Goal: Task Accomplishment & Management: Use online tool/utility

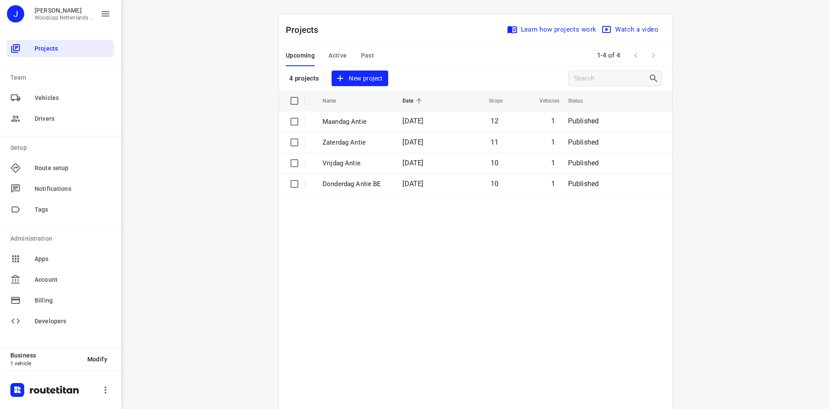
click at [239, 1] on div "i © 2025 Routetitan , © Stadia Maps , © OpenMapTiles © OpenStreetMap contributo…" at bounding box center [475, 204] width 709 height 409
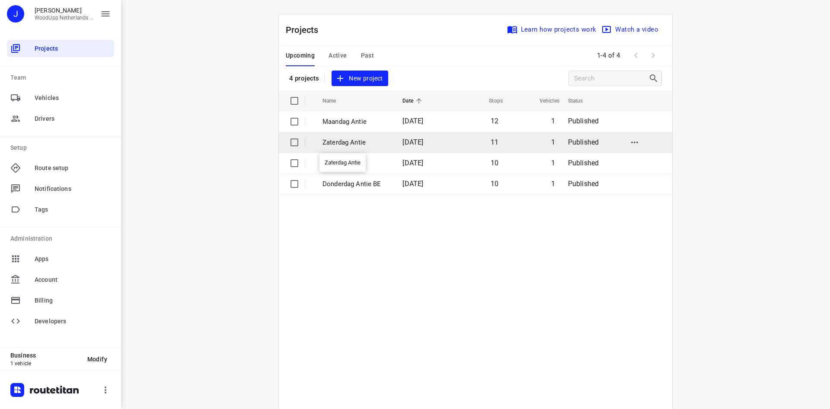
click at [342, 143] on p "Zaterdag Antie" at bounding box center [355, 142] width 67 height 10
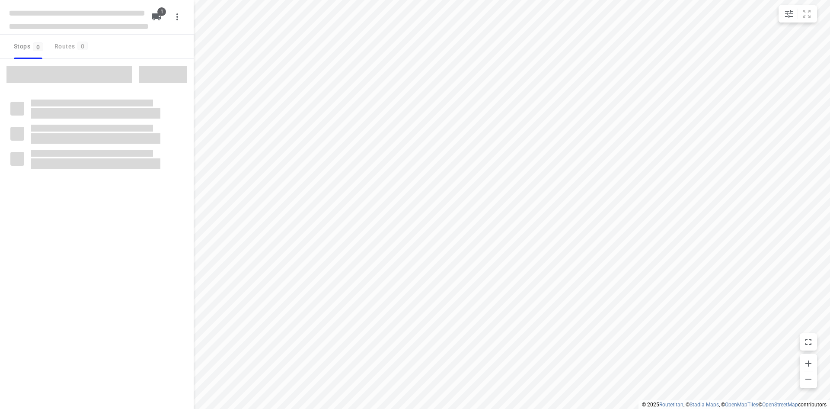
type input "distance"
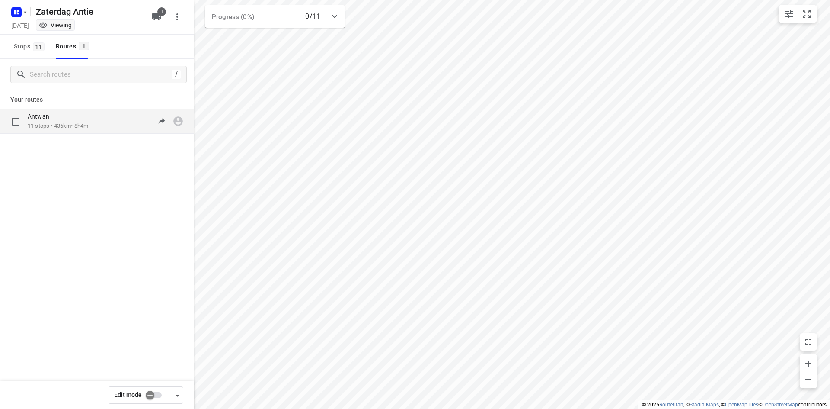
click at [141, 118] on div "07:30-15:34" at bounding box center [141, 121] width 43 height 18
click at [88, 128] on p "11 stops • 436km • 8h4m" at bounding box center [58, 126] width 61 height 8
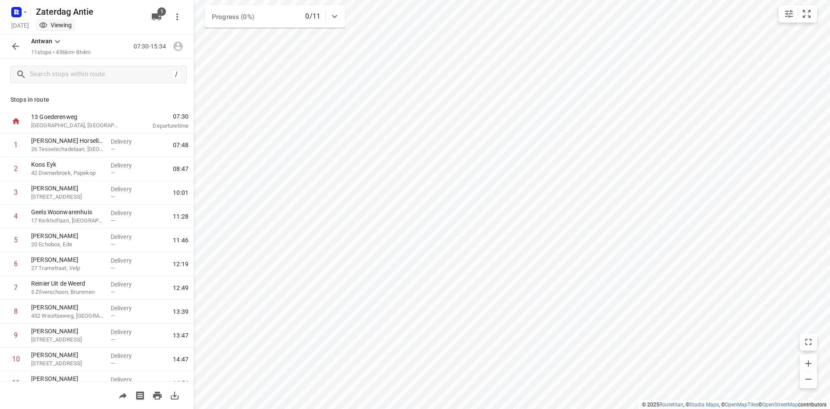
click at [14, 42] on icon "button" at bounding box center [15, 46] width 10 height 10
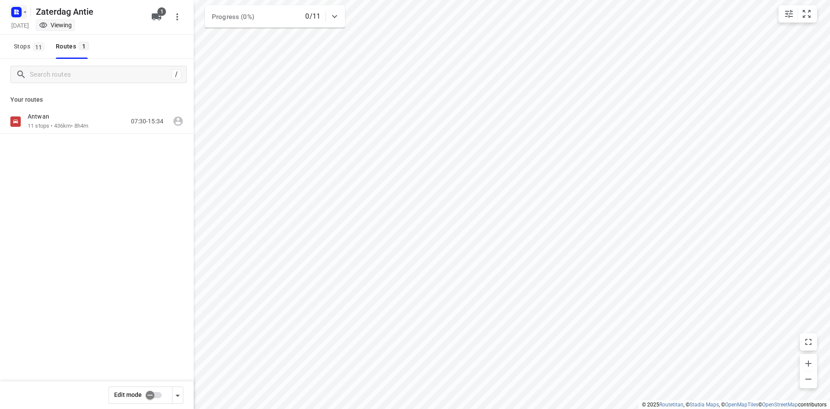
click at [18, 12] on icon "button" at bounding box center [17, 12] width 14 height 14
click at [34, 31] on p "Back to projects" at bounding box center [53, 31] width 48 height 10
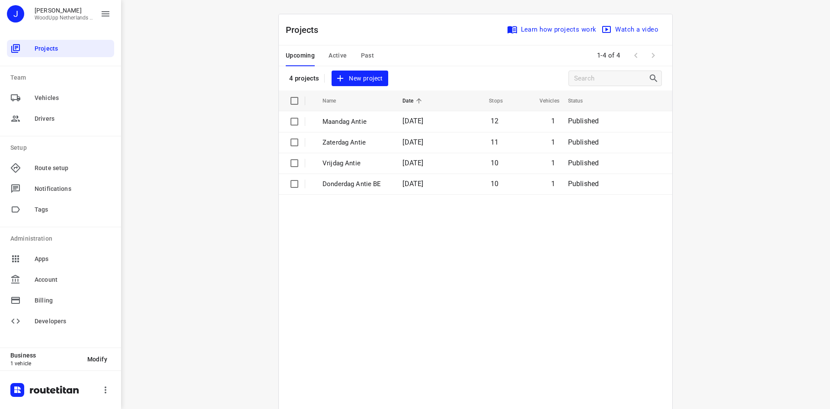
click at [238, 67] on div "i © 2025 Routetitan , © Stadia Maps , © OpenMapTiles © OpenStreetMap contributo…" at bounding box center [475, 204] width 709 height 409
click at [367, 77] on span "New project" at bounding box center [360, 78] width 46 height 11
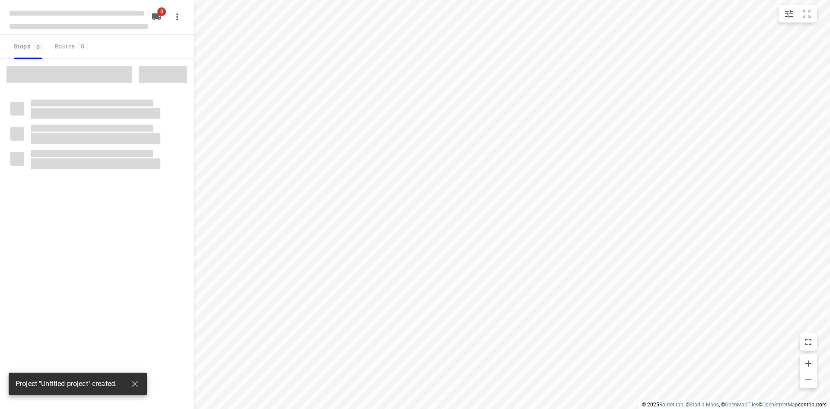
type input "distance"
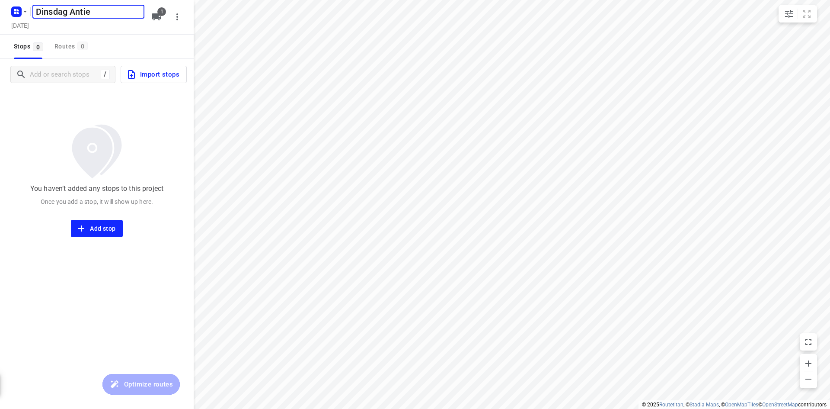
type input "Dinsdag Antie"
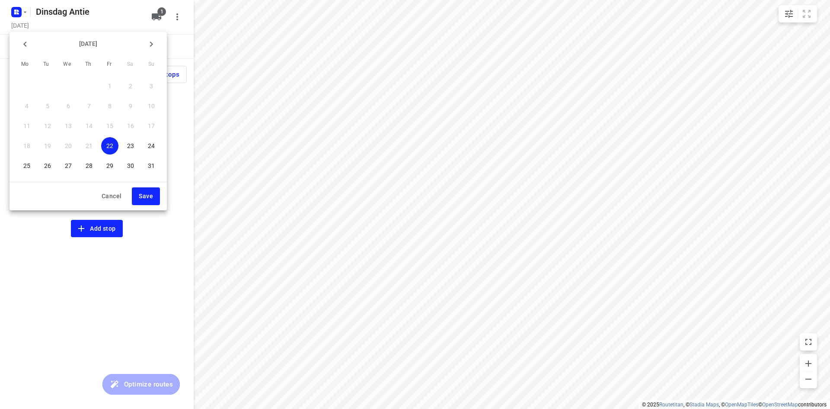
click at [54, 165] on span "26" at bounding box center [47, 165] width 17 height 9
click at [153, 195] on span "Save" at bounding box center [146, 196] width 14 height 11
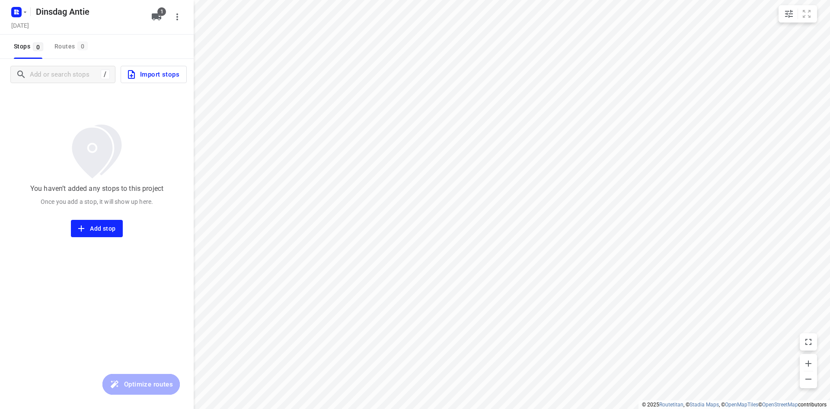
drag, startPoint x: 127, startPoint y: 43, endPoint x: 124, endPoint y: 56, distance: 13.4
click at [129, 45] on div "Stops 0 Routes 0" at bounding box center [97, 47] width 194 height 24
click at [72, 78] on input "Add or search stops" at bounding box center [64, 74] width 68 height 13
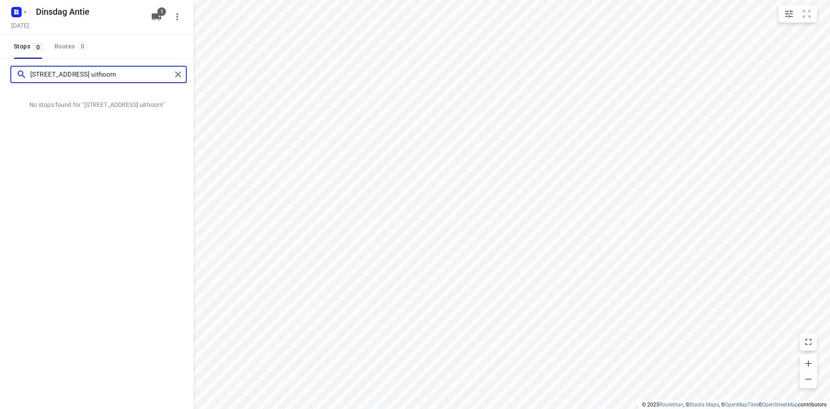
click at [61, 76] on input "[STREET_ADDRESS] uithoorn" at bounding box center [100, 74] width 141 height 13
type input "[STREET_ADDRESS]"
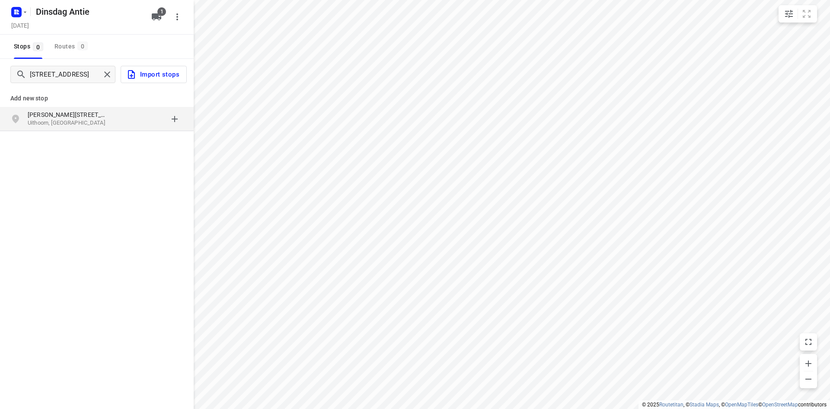
click at [70, 119] on p "Uithoorn, [GEOGRAPHIC_DATA]" at bounding box center [68, 123] width 80 height 8
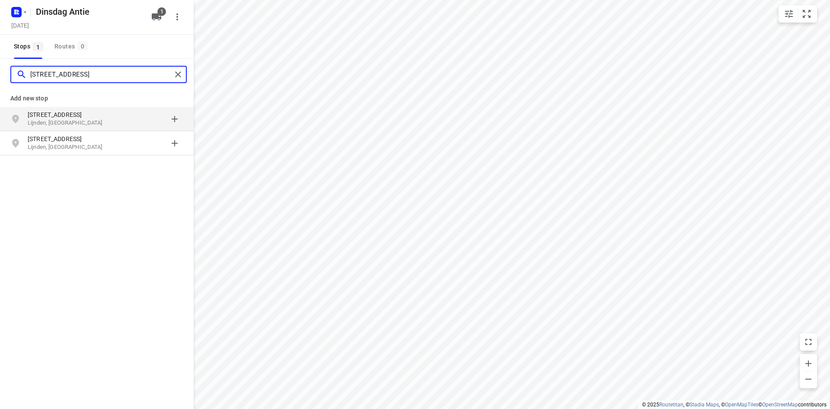
type input "[STREET_ADDRESS]"
click at [69, 113] on p "[STREET_ADDRESS]" at bounding box center [68, 114] width 80 height 9
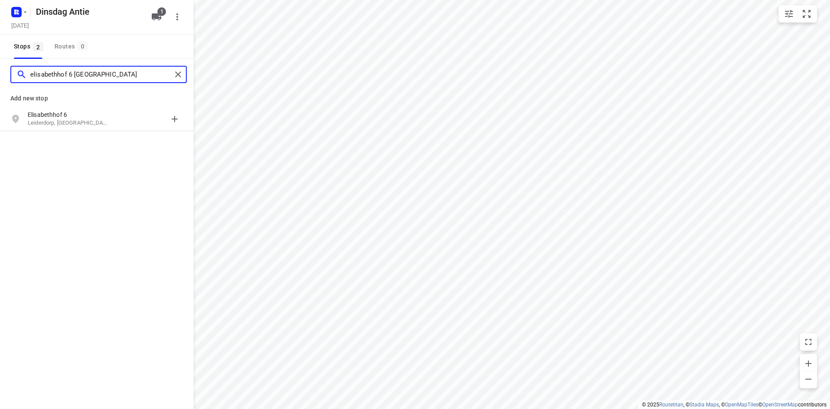
type input "elisabethhof 6 [GEOGRAPHIC_DATA]"
click at [44, 120] on p "Leiderdorp, [GEOGRAPHIC_DATA]" at bounding box center [68, 123] width 80 height 8
type input "tjeerd [STREET_ADDRESS]"
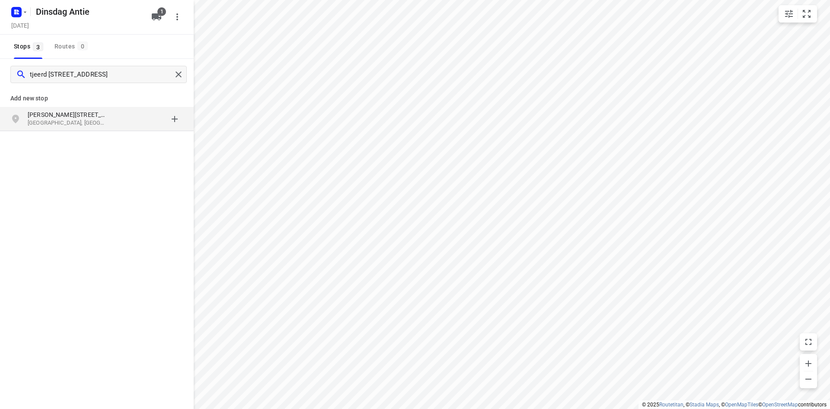
click at [44, 127] on div "Tjeerd [STREET_ADDRESS]" at bounding box center [72, 118] width 88 height 17
type input "kruidenschans 151"
click at [67, 124] on p "[GEOGRAPHIC_DATA], [GEOGRAPHIC_DATA]" at bounding box center [68, 123] width 80 height 8
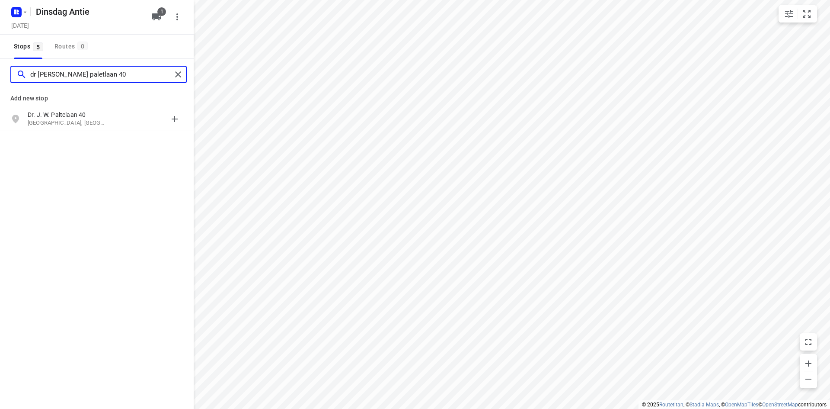
type input "dr [PERSON_NAME] paletlaan 40"
click at [67, 124] on p "[GEOGRAPHIC_DATA], [GEOGRAPHIC_DATA]" at bounding box center [68, 123] width 80 height 8
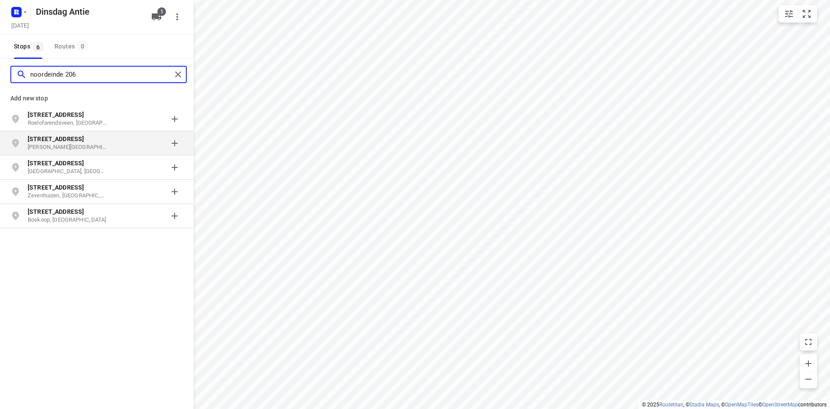
type input "noordeinde 206"
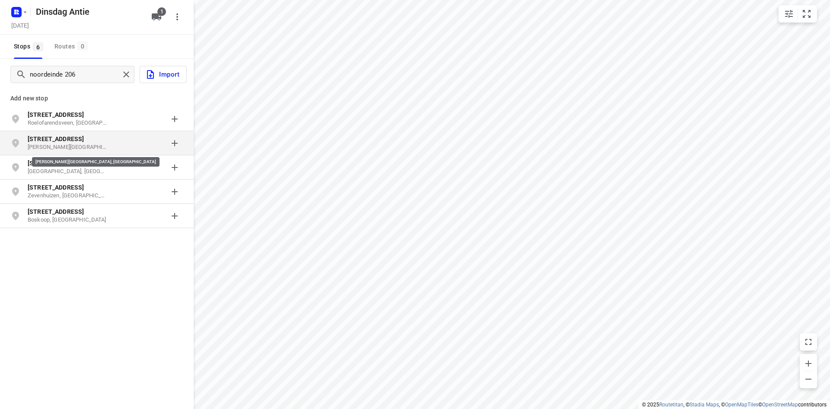
click at [69, 150] on p "[PERSON_NAME][GEOGRAPHIC_DATA], [GEOGRAPHIC_DATA]" at bounding box center [68, 147] width 80 height 8
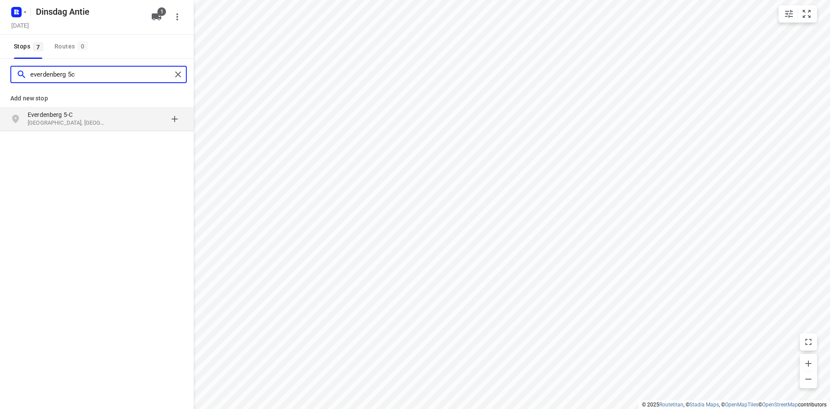
type input "everdenberg 5c"
click at [79, 119] on p "[GEOGRAPHIC_DATA], [GEOGRAPHIC_DATA]" at bounding box center [68, 123] width 80 height 8
type input "veldweg 2 rijkevoort"
click at [52, 119] on p "Rijkevoort, [GEOGRAPHIC_DATA]" at bounding box center [68, 123] width 80 height 8
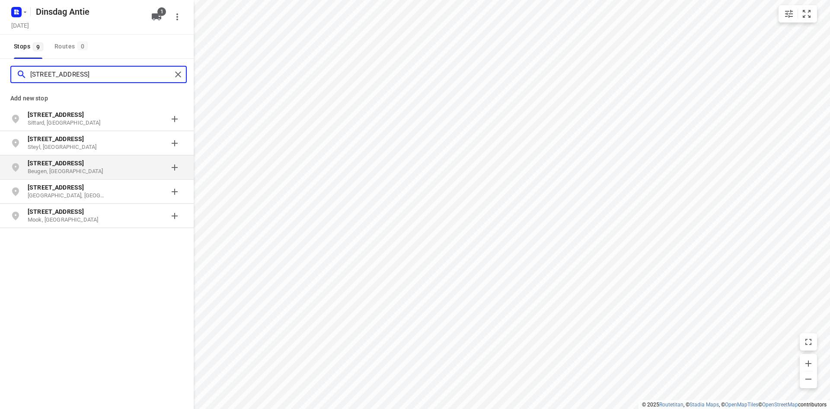
type input "[STREET_ADDRESS]"
click at [57, 163] on b "[STREET_ADDRESS]" at bounding box center [56, 163] width 56 height 7
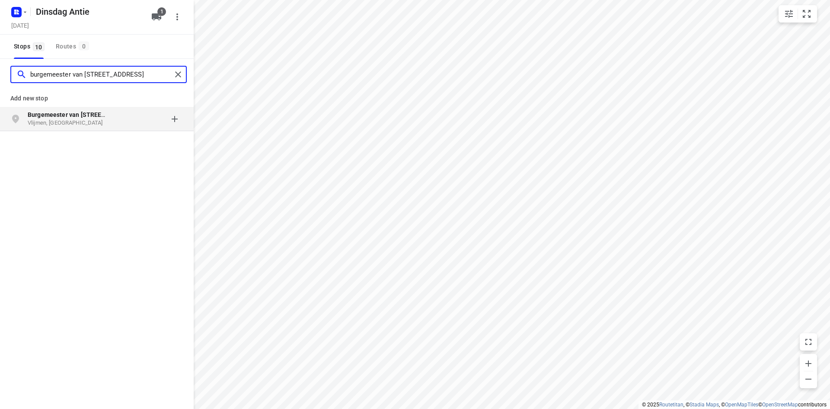
type input "burgemeester van [STREET_ADDRESS]"
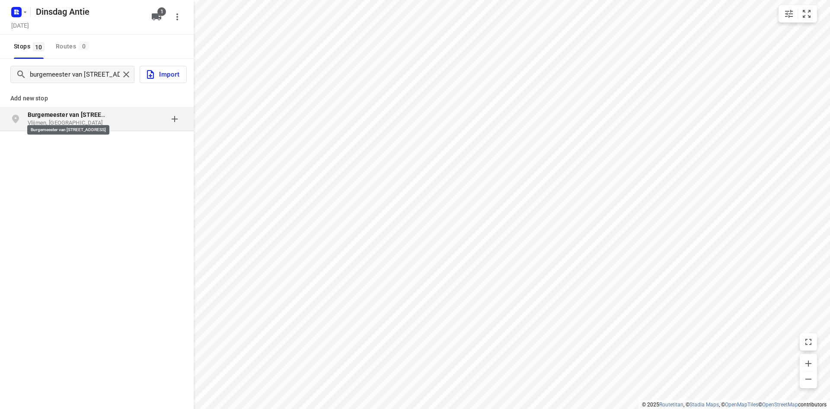
click at [55, 118] on b "Burgemeester van [STREET_ADDRESS]" at bounding box center [82, 114] width 109 height 7
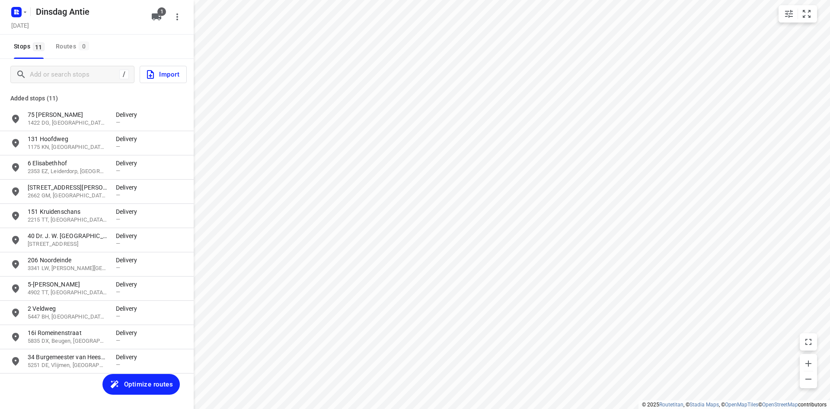
click at [150, 381] on span "Optimize routes" at bounding box center [148, 383] width 49 height 11
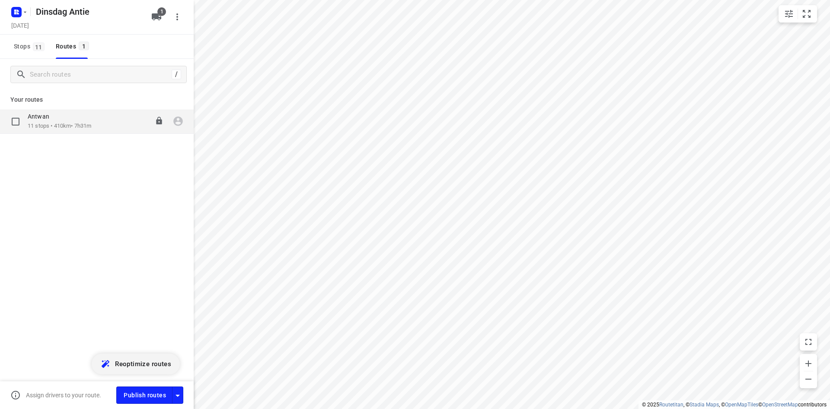
click at [53, 118] on p "Antwan" at bounding box center [41, 116] width 27 height 8
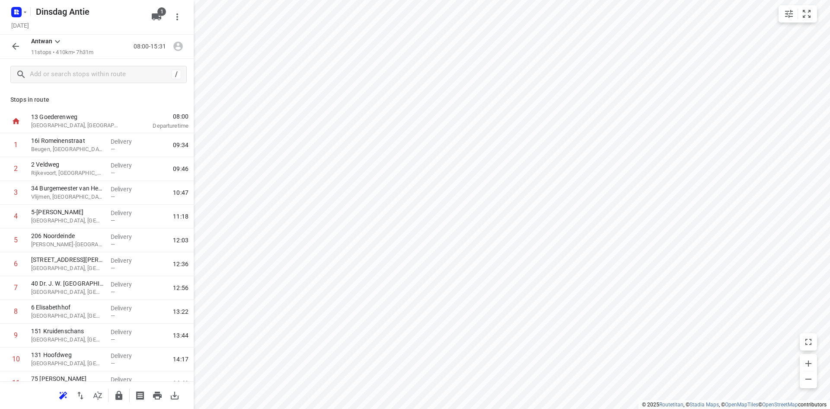
click at [113, 108] on div "Stops in route 13 Goederenweg [GEOGRAPHIC_DATA], [GEOGRAPHIC_DATA] 08:00 Depart…" at bounding box center [97, 235] width 194 height 291
click at [42, 145] on p "Beugen, [GEOGRAPHIC_DATA]" at bounding box center [67, 149] width 73 height 9
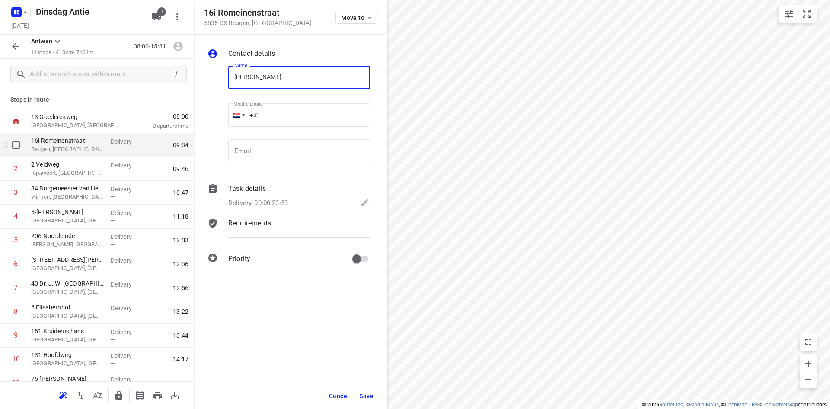
type input "[PERSON_NAME]"
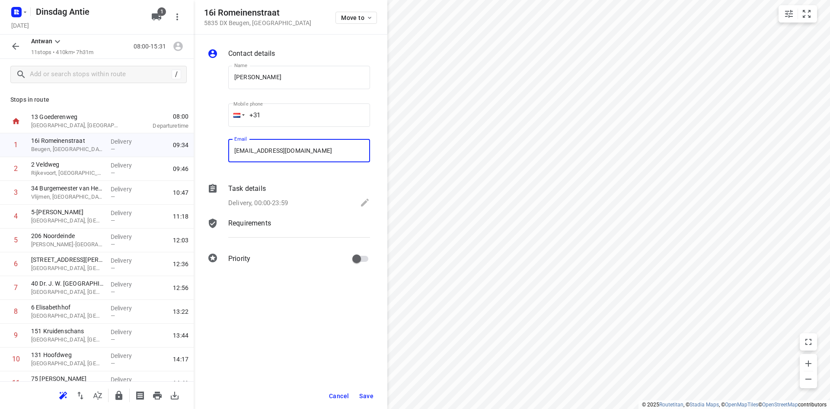
type input "[EMAIL_ADDRESS][DOMAIN_NAME]"
click at [361, 404] on div "Cancel Save" at bounding box center [291, 396] width 194 height 26
click at [364, 397] on span "Save" at bounding box center [366, 395] width 14 height 7
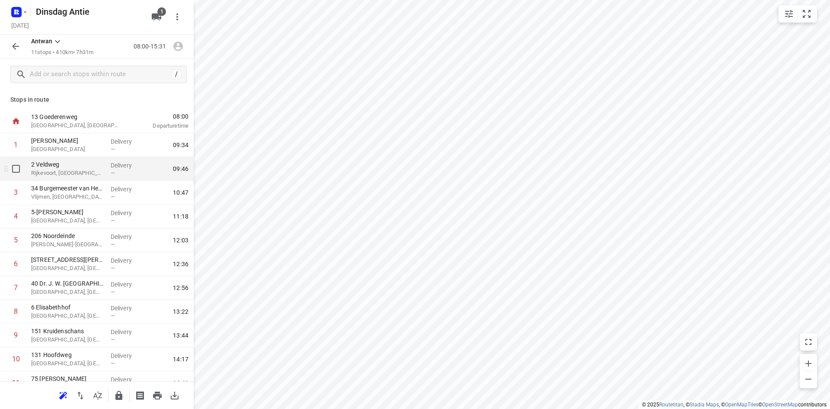
click at [89, 170] on p "Rijkevoort, [GEOGRAPHIC_DATA]" at bounding box center [67, 173] width 73 height 9
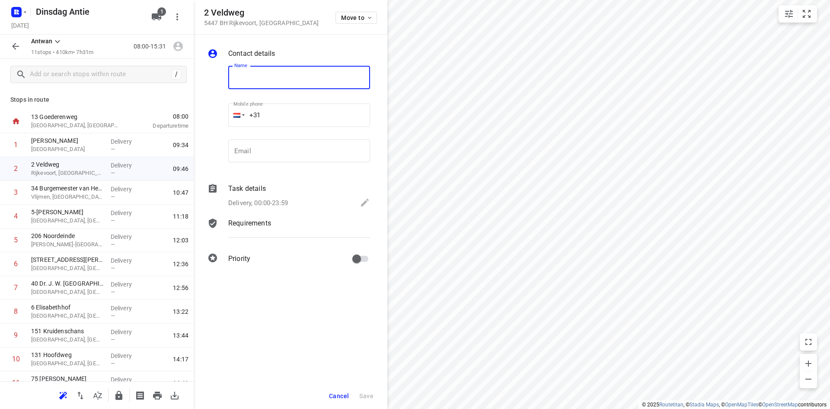
type input "M"
type input "Meubelmakerij van [PERSON_NAME]"
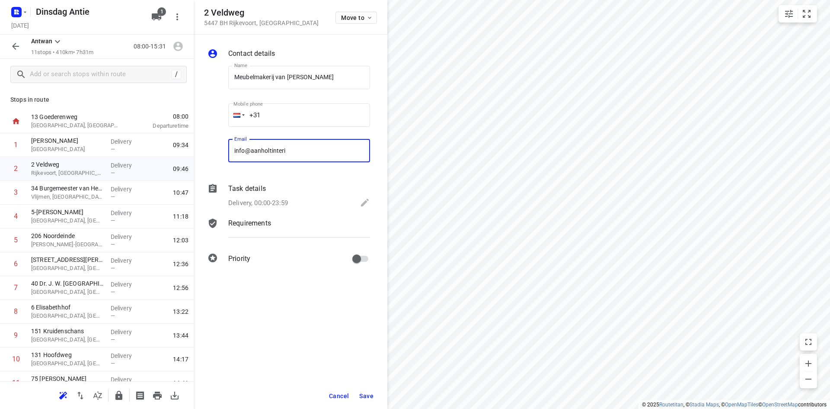
type input "[EMAIL_ADDRESS][DOMAIN_NAME]"
click at [306, 177] on div "Contact details Name [PERSON_NAME] Name Mobile phone +31 ​ Email [EMAIL_ADDRESS…" at bounding box center [291, 158] width 194 height 246
click at [363, 396] on span "Save" at bounding box center [366, 395] width 14 height 7
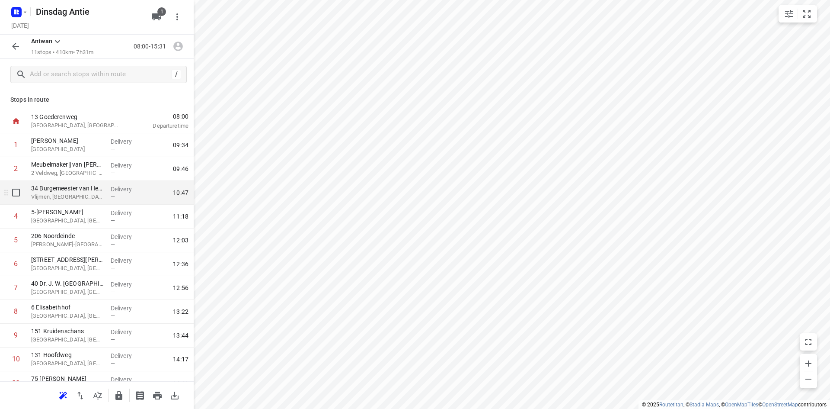
click at [80, 193] on p "Vlijmen, [GEOGRAPHIC_DATA]" at bounding box center [67, 196] width 73 height 9
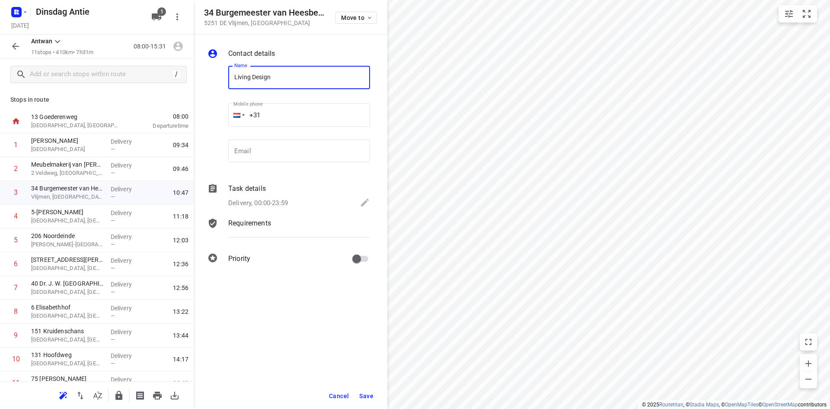
type input "Living Design"
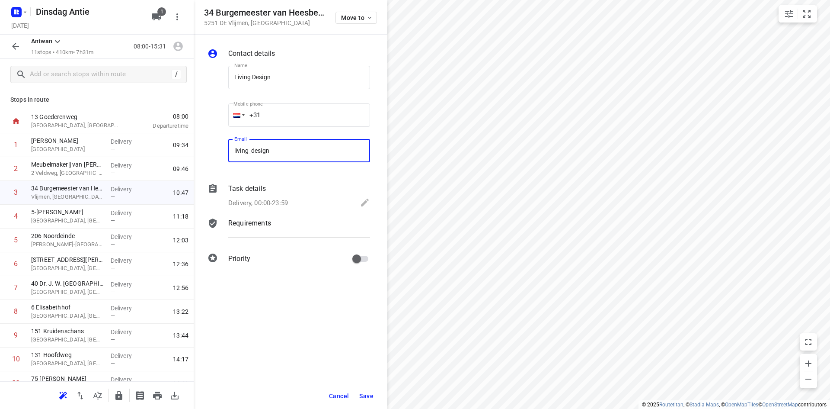
type input "[EMAIL_ADDRESS][DOMAIN_NAME]"
click at [366, 391] on button "Save" at bounding box center [366, 396] width 21 height 16
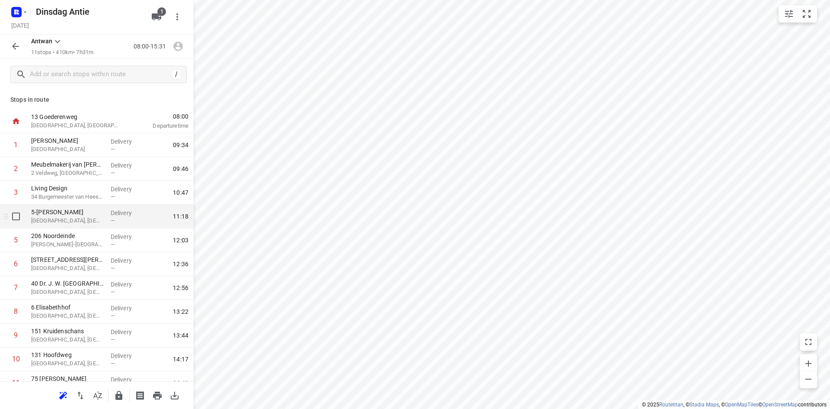
click at [63, 225] on div "5-C Everdenberg [GEOGRAPHIC_DATA], [GEOGRAPHIC_DATA]" at bounding box center [68, 216] width 80 height 24
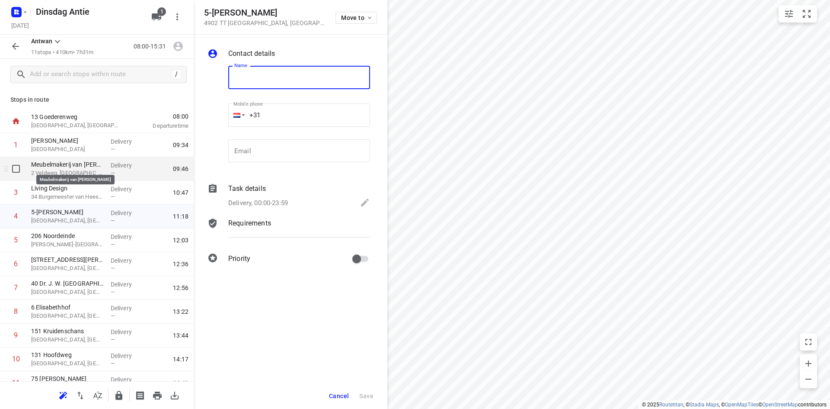
click at [59, 168] on p "Meubelmakerij van [PERSON_NAME]" at bounding box center [67, 164] width 73 height 9
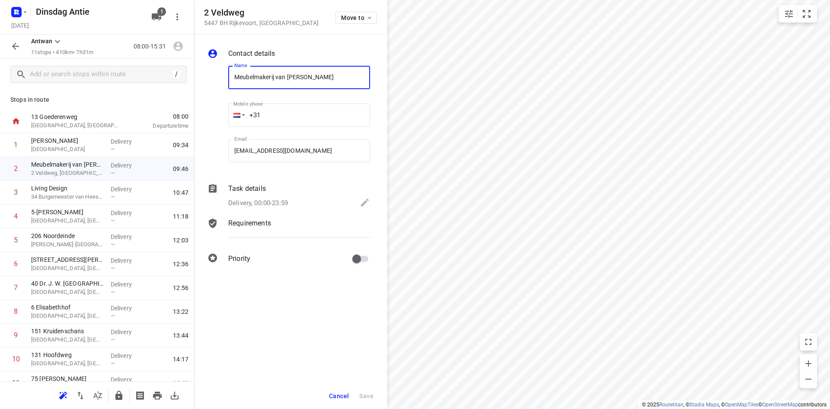
click at [306, 71] on input "Meubelmakerij van [PERSON_NAME]" at bounding box center [299, 77] width 142 height 23
click at [305, 69] on input "Meubelmakerij van [PERSON_NAME]" at bounding box center [299, 77] width 142 height 23
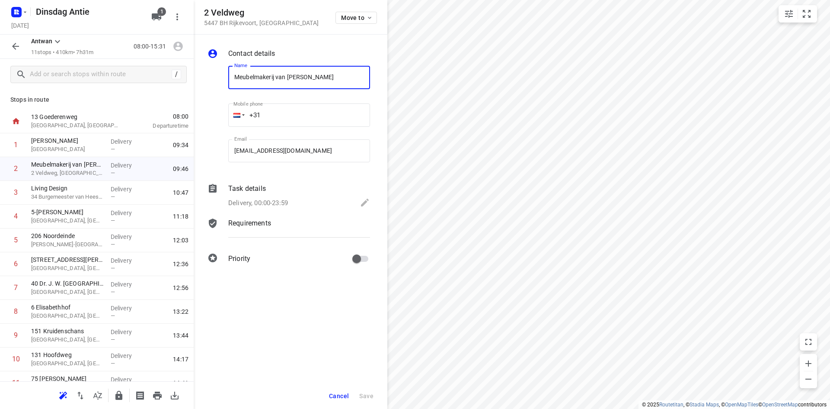
click at [305, 69] on input "Meubelmakerij van [PERSON_NAME]" at bounding box center [299, 77] width 142 height 23
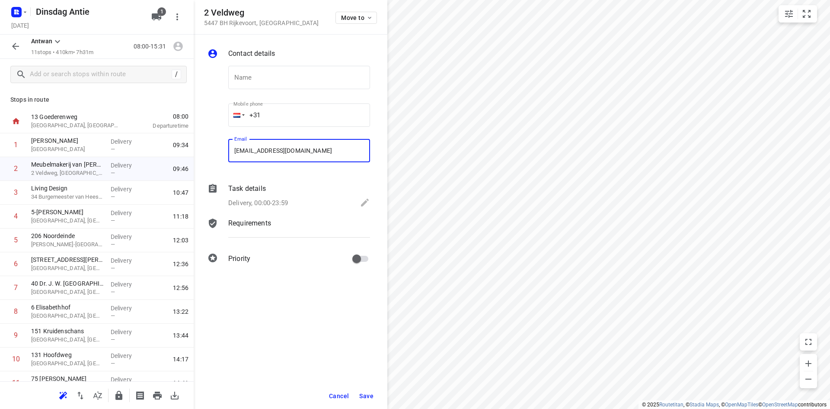
click at [303, 153] on input "[EMAIL_ADDRESS][DOMAIN_NAME]" at bounding box center [299, 150] width 142 height 23
click at [330, 405] on div "Cancel Save" at bounding box center [291, 396] width 194 height 26
click at [374, 396] on button "Save" at bounding box center [366, 396] width 21 height 16
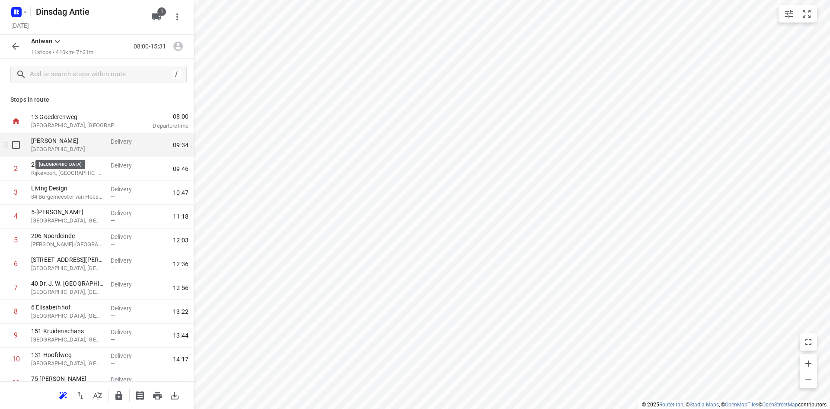
click at [75, 150] on p "[GEOGRAPHIC_DATA]" at bounding box center [67, 149] width 73 height 9
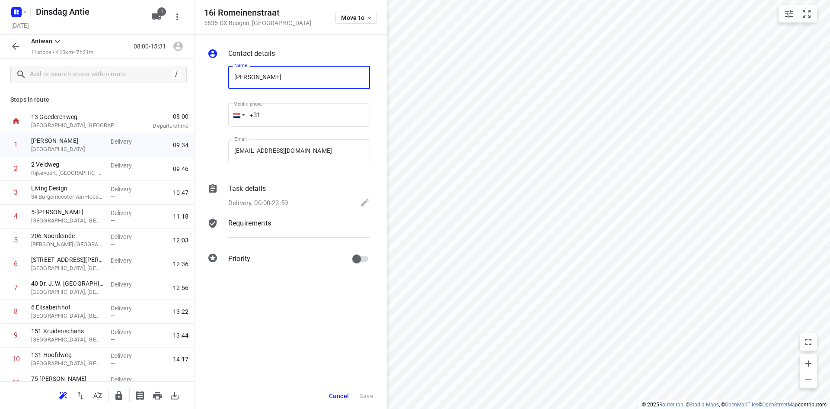
click at [265, 79] on input "[PERSON_NAME]" at bounding box center [299, 77] width 142 height 23
click at [285, 151] on input "[EMAIL_ADDRESS][DOMAIN_NAME]" at bounding box center [299, 150] width 142 height 23
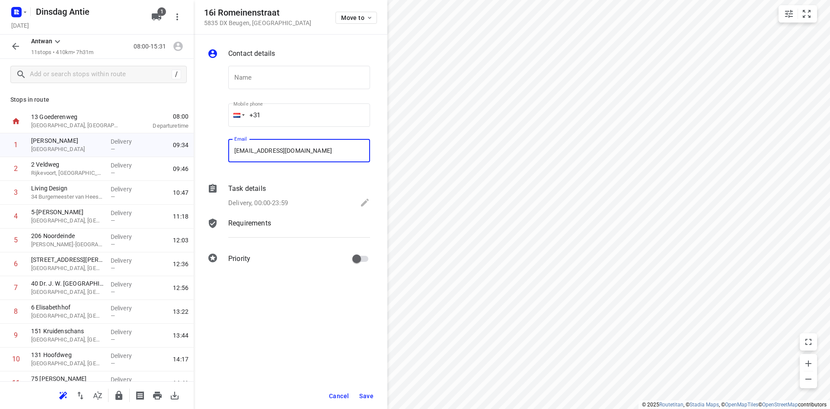
click at [285, 151] on input "[EMAIL_ADDRESS][DOMAIN_NAME]" at bounding box center [299, 150] width 142 height 23
click at [358, 392] on button "Save" at bounding box center [366, 396] width 21 height 16
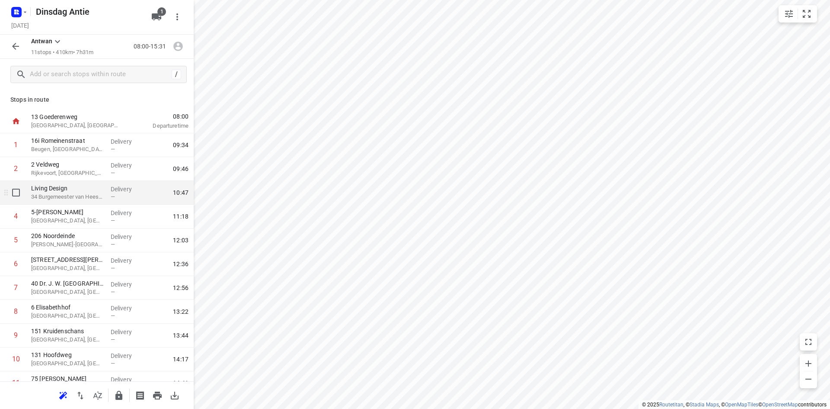
click at [56, 200] on p "34 Burgemeester van Heesbeenstraat, Vlijmen" at bounding box center [67, 196] width 73 height 9
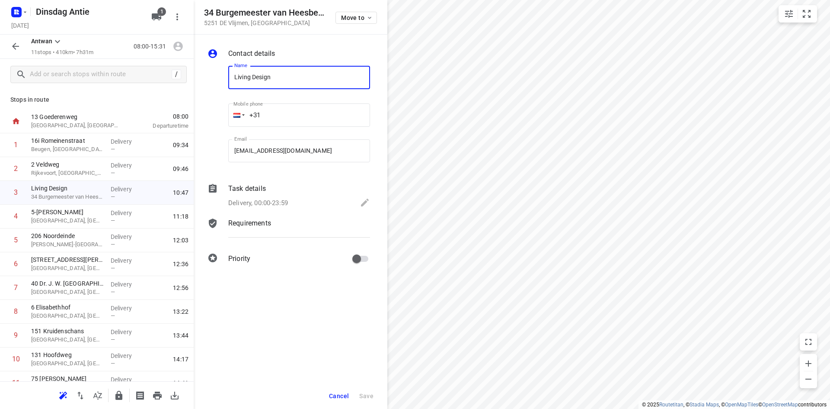
click at [263, 75] on input "Living Design" at bounding box center [299, 77] width 142 height 23
click at [263, 74] on input "Living Design" at bounding box center [299, 77] width 142 height 23
drag, startPoint x: 263, startPoint y: 74, endPoint x: 269, endPoint y: 85, distance: 11.8
click at [265, 76] on input "Living Design" at bounding box center [299, 77] width 142 height 23
click at [284, 150] on input "[EMAIL_ADDRESS][DOMAIN_NAME]" at bounding box center [299, 150] width 142 height 23
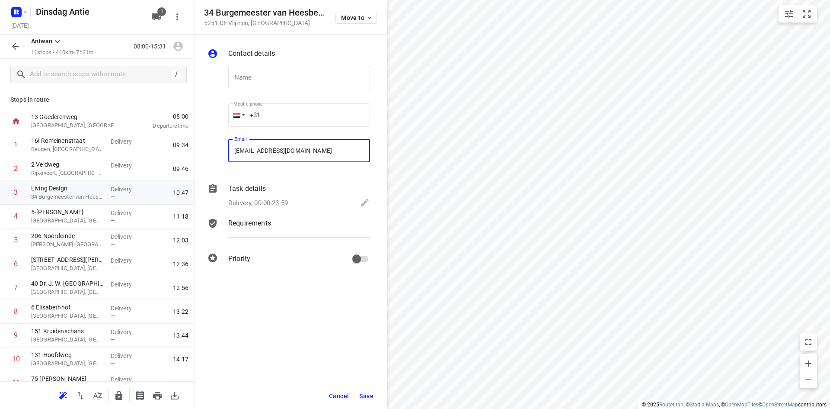
click at [284, 150] on input "[EMAIL_ADDRESS][DOMAIN_NAME]" at bounding box center [299, 150] width 142 height 23
drag, startPoint x: 284, startPoint y: 150, endPoint x: 306, endPoint y: 214, distance: 67.0
click at [285, 150] on input "[EMAIL_ADDRESS][DOMAIN_NAME]" at bounding box center [299, 150] width 142 height 23
click at [367, 400] on button "Save" at bounding box center [366, 396] width 21 height 16
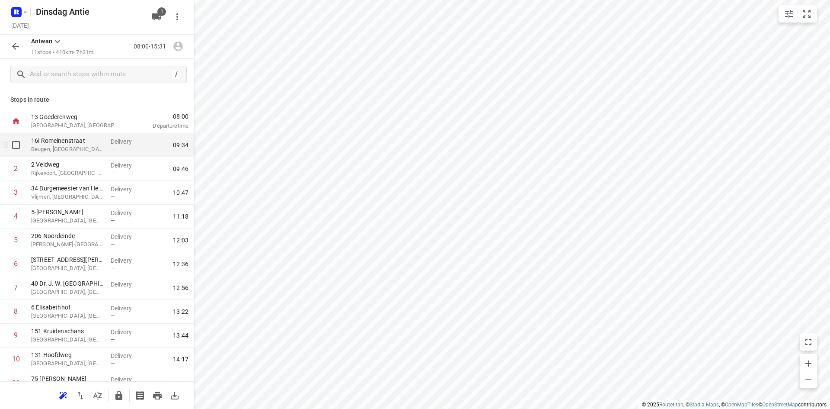
click at [82, 147] on p "Beugen, [GEOGRAPHIC_DATA]" at bounding box center [67, 149] width 73 height 9
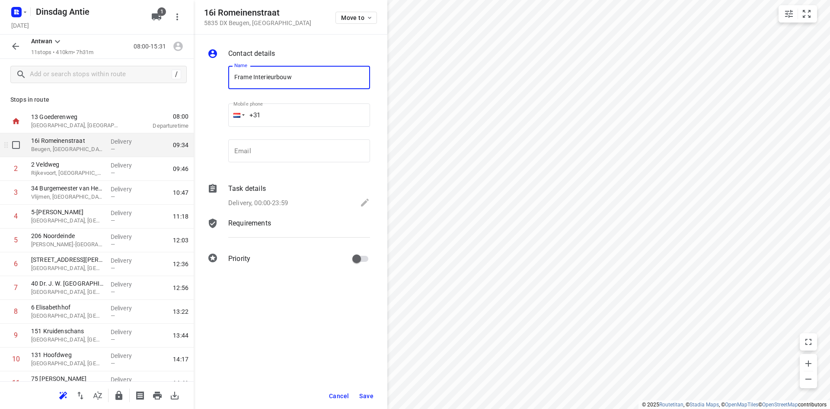
type input "Frame Interieurbouw"
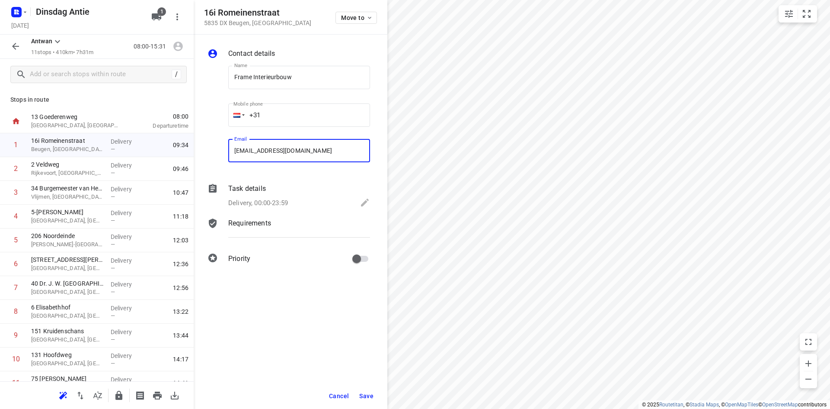
type input "[EMAIL_ADDRESS][DOMAIN_NAME]"
click at [370, 396] on span "Save" at bounding box center [366, 395] width 14 height 7
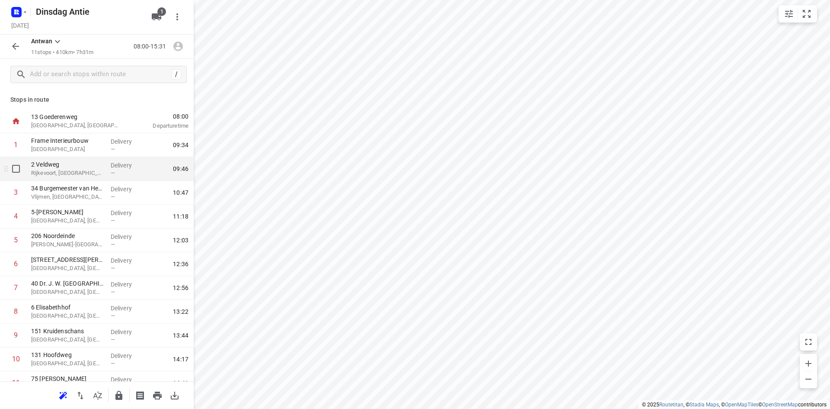
click at [62, 176] on p "Rijkevoort, [GEOGRAPHIC_DATA]" at bounding box center [67, 173] width 73 height 9
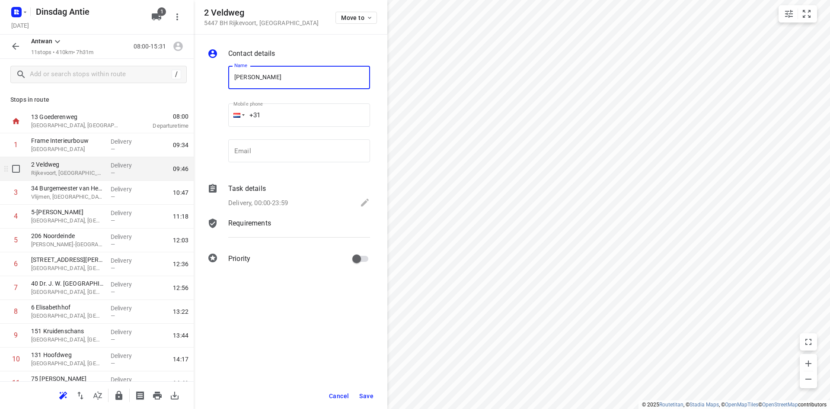
type input "[PERSON_NAME]"
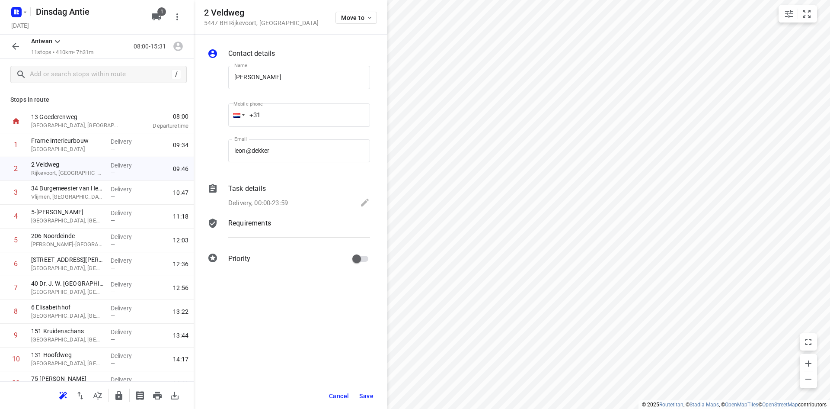
click at [265, 176] on div "Contact details Name [PERSON_NAME] Name Mobile phone +31 ​ Email [PERSON_NAME] …" at bounding box center [291, 158] width 194 height 246
click at [308, 177] on div "Contact details Name [PERSON_NAME] Name Mobile phone +31 ​ Email [PERSON_NAME] …" at bounding box center [291, 158] width 194 height 246
click at [287, 148] on input "leon@dekker" at bounding box center [299, 150] width 142 height 23
type input "[EMAIL_ADDRESS][DOMAIN_NAME]"
click at [370, 404] on div "Cancel Save" at bounding box center [291, 396] width 194 height 26
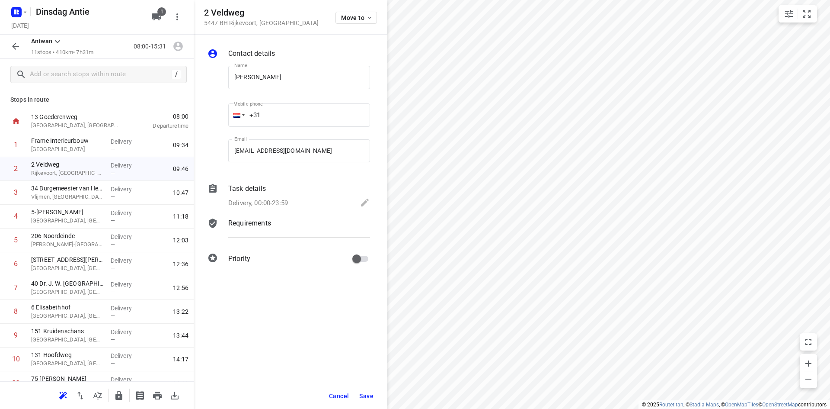
click at [369, 397] on span "Save" at bounding box center [366, 395] width 14 height 7
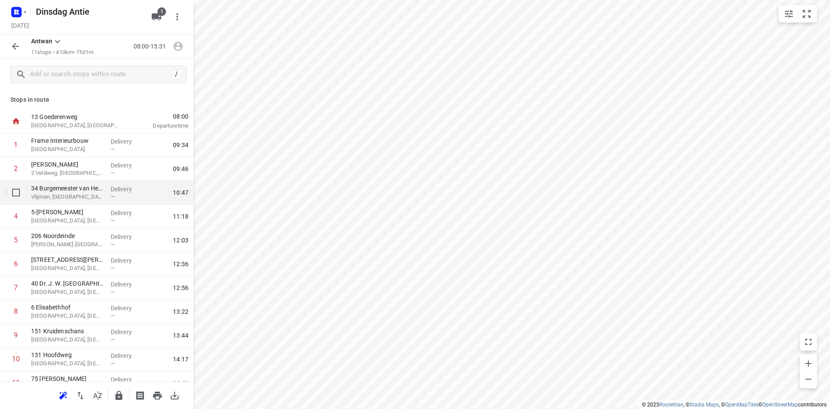
click at [70, 198] on p "Vlijmen, [GEOGRAPHIC_DATA]" at bounding box center [67, 196] width 73 height 9
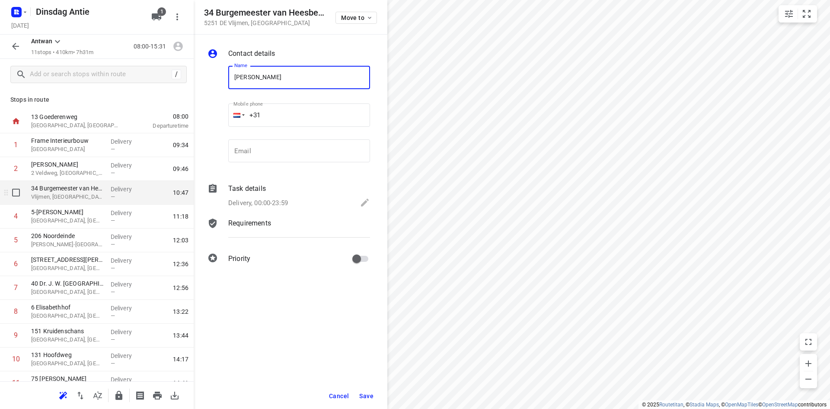
type input "[PERSON_NAME]"
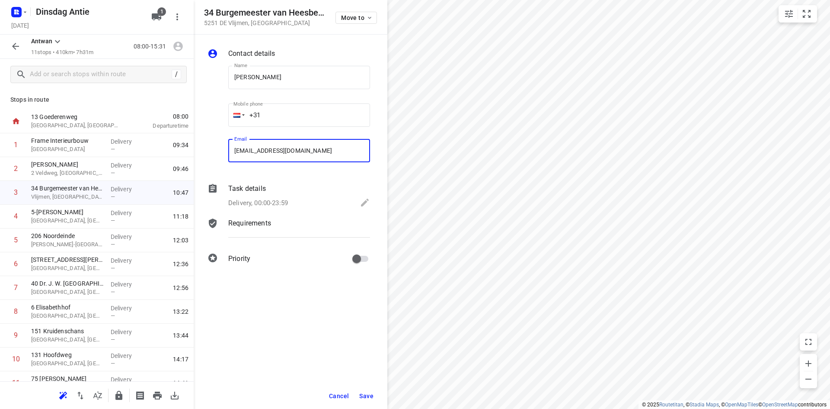
type input "[EMAIL_ADDRESS][DOMAIN_NAME]"
click at [368, 393] on span "Save" at bounding box center [366, 395] width 14 height 7
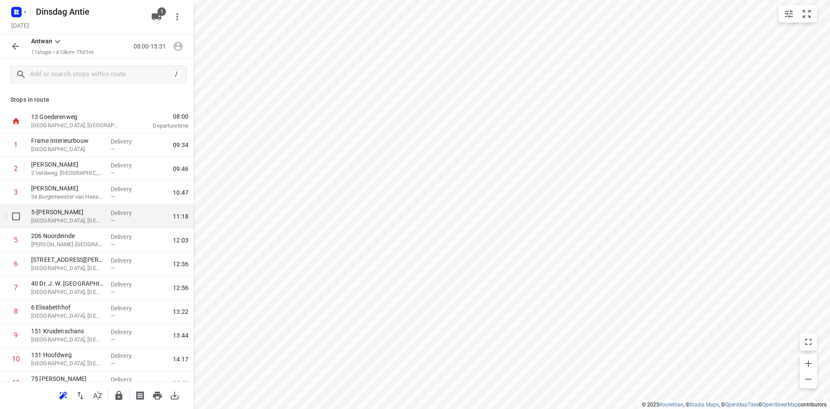
click at [77, 213] on p "5-[PERSON_NAME]" at bounding box center [67, 212] width 73 height 9
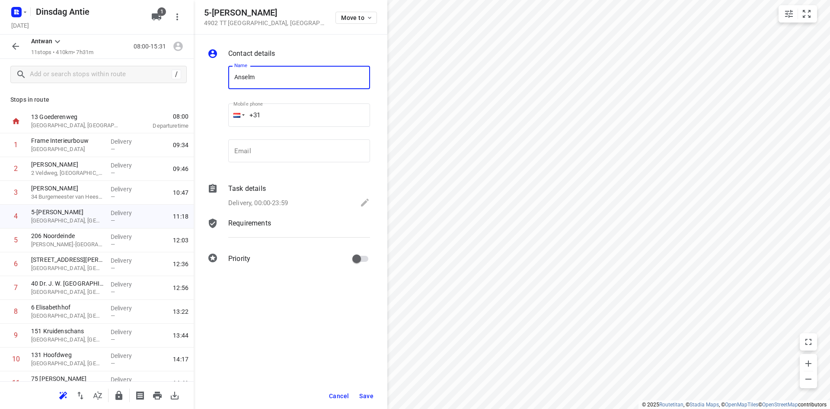
type input "[PERSON_NAME] interieurbouw [PERSON_NAME]"
click at [290, 151] on input "email" at bounding box center [299, 150] width 142 height 23
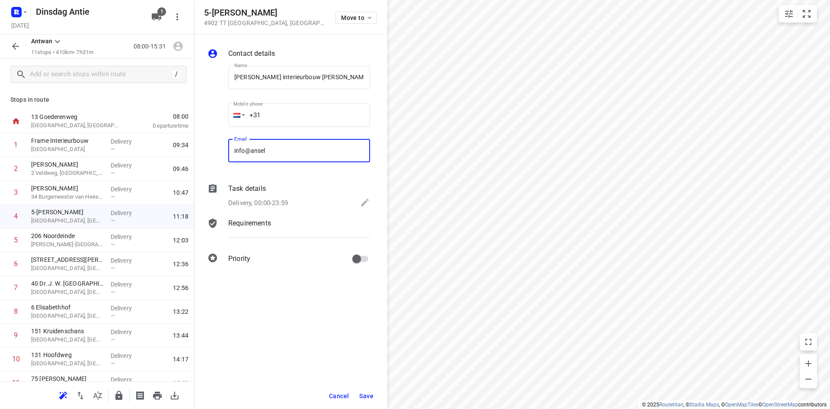
type input "[EMAIL_ADDRESS][DOMAIN_NAME]"
click at [366, 390] on button "Save" at bounding box center [366, 396] width 21 height 16
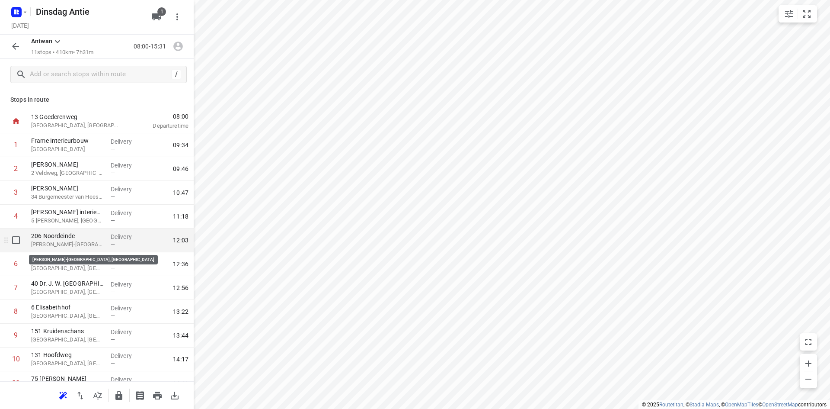
click at [80, 243] on p "[PERSON_NAME]-[GEOGRAPHIC_DATA], [GEOGRAPHIC_DATA]" at bounding box center [67, 244] width 73 height 9
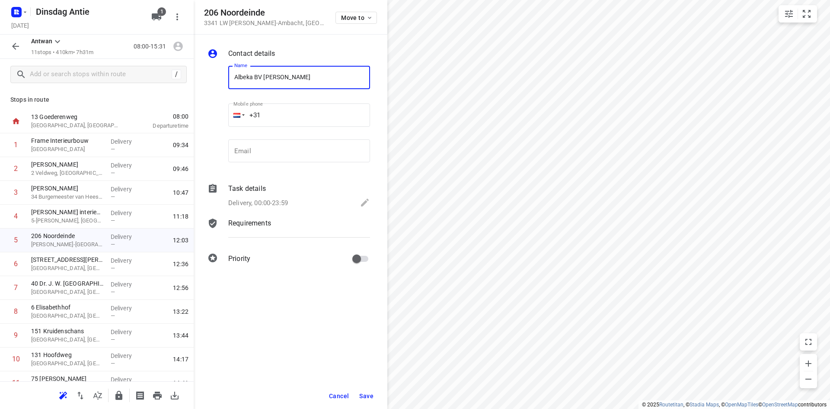
click at [322, 115] on input "+31" at bounding box center [299, 114] width 142 height 23
click at [294, 76] on input "Albeka BV [PERSON_NAME]" at bounding box center [299, 77] width 142 height 23
type input "Albeka BV [PERSON_NAME]"
click at [262, 159] on input "email" at bounding box center [299, 150] width 142 height 23
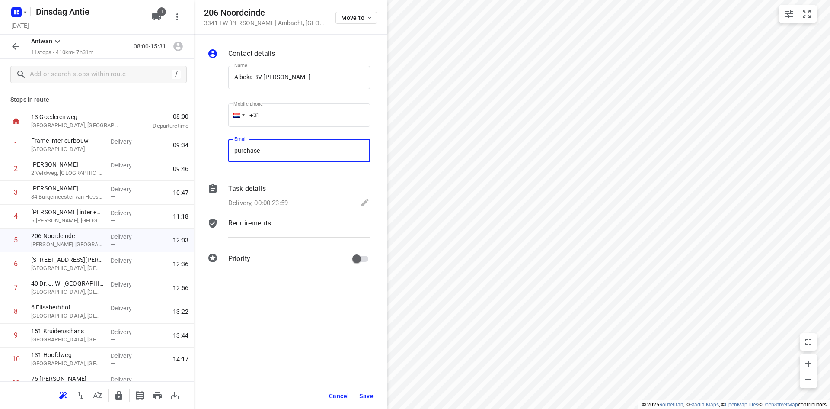
type input "[EMAIL_ADDRESS][DOMAIN_NAME]"
click at [367, 396] on span "Save" at bounding box center [366, 395] width 14 height 7
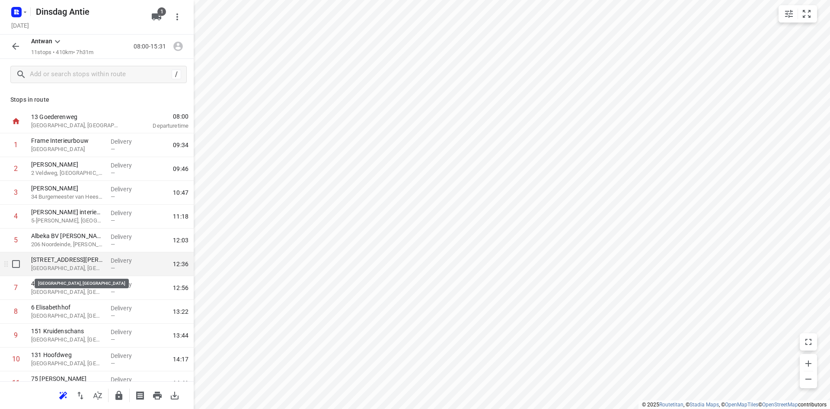
click at [62, 272] on p "[GEOGRAPHIC_DATA], [GEOGRAPHIC_DATA]" at bounding box center [67, 268] width 73 height 9
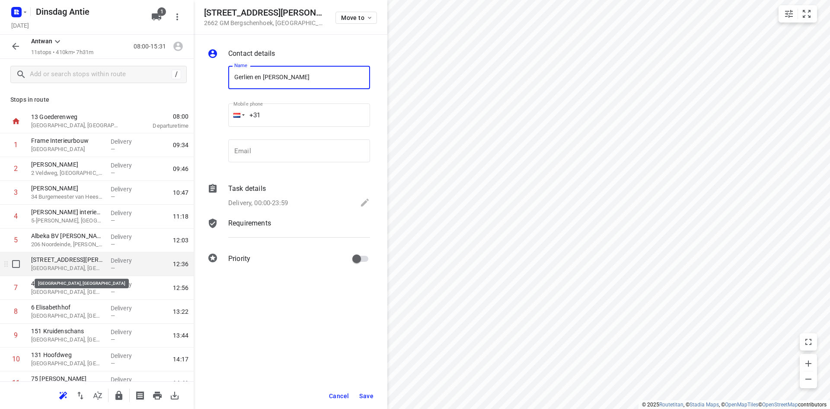
type input "Gerlien en [PERSON_NAME]"
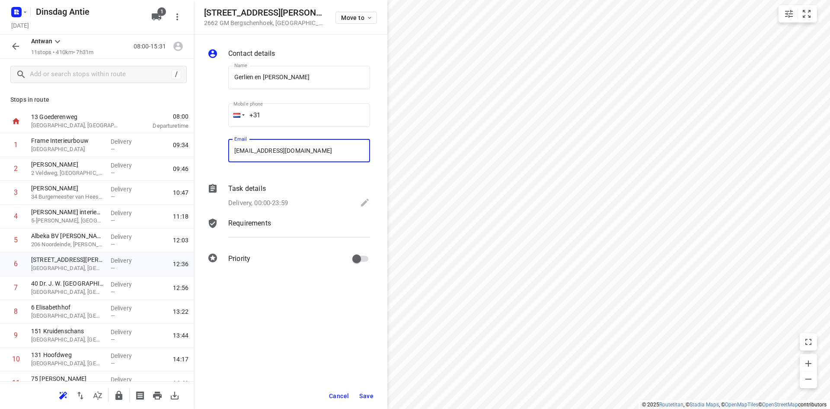
type input "[EMAIL_ADDRESS][DOMAIN_NAME]"
click at [367, 396] on span "Save" at bounding box center [366, 395] width 14 height 7
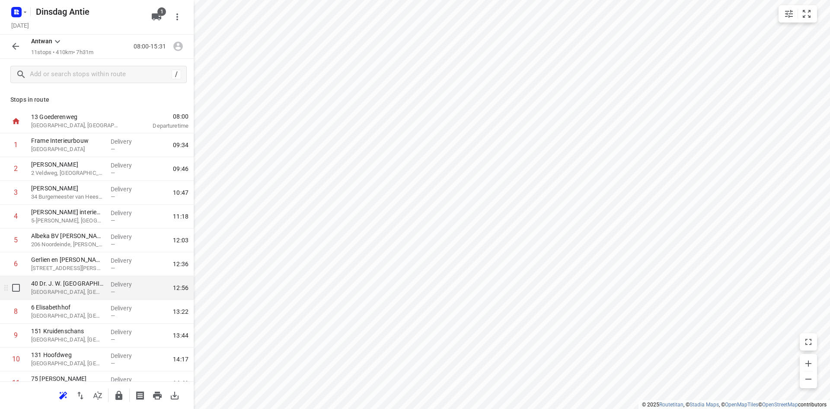
click at [83, 287] on p "[GEOGRAPHIC_DATA], [GEOGRAPHIC_DATA]" at bounding box center [67, 291] width 73 height 9
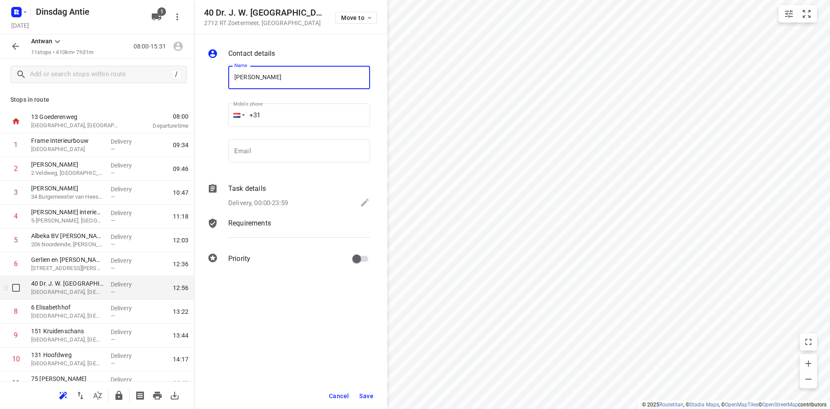
type input "[PERSON_NAME]"
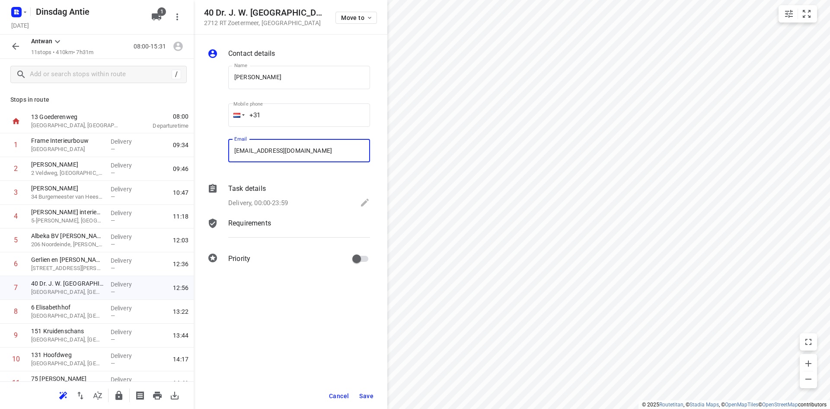
type input "[EMAIL_ADDRESS][DOMAIN_NAME]"
click at [367, 396] on span "Save" at bounding box center [366, 395] width 14 height 7
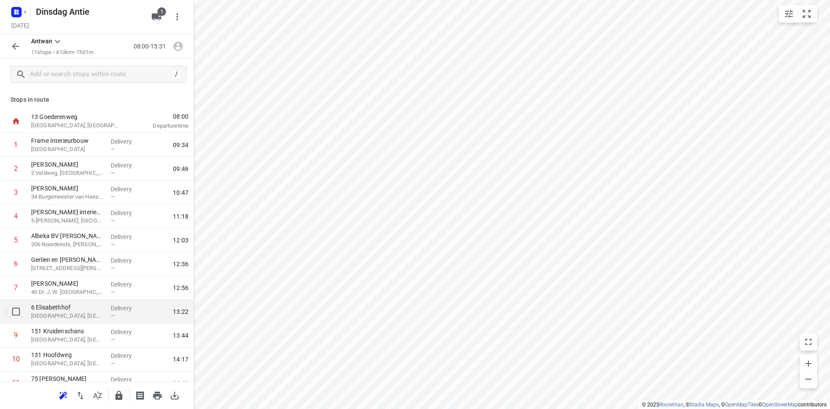
click at [80, 308] on p "6 Elisabethhof" at bounding box center [67, 307] width 73 height 9
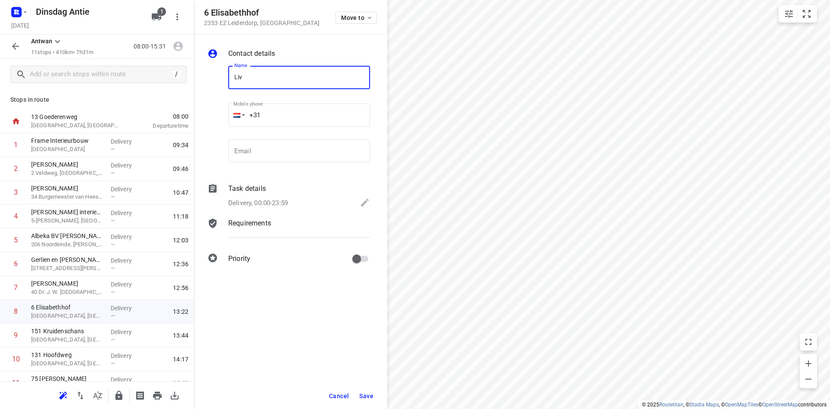
type input "Living Design"
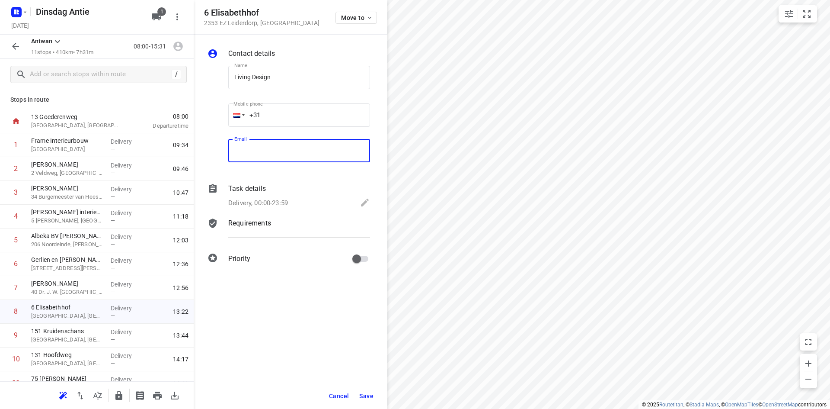
click at [275, 150] on input "email" at bounding box center [299, 150] width 142 height 23
type input "[EMAIL_ADDRESS][DOMAIN_NAME]"
click at [370, 393] on span "Save" at bounding box center [366, 395] width 14 height 7
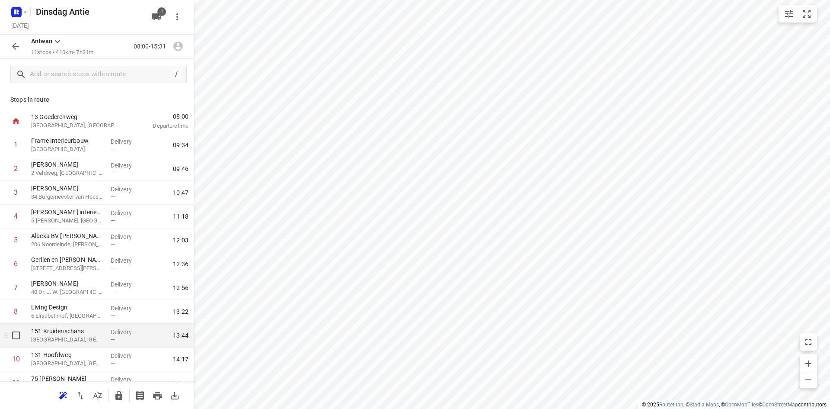
click at [103, 339] on div "151 Kruidenschans [GEOGRAPHIC_DATA], [GEOGRAPHIC_DATA]" at bounding box center [68, 335] width 80 height 24
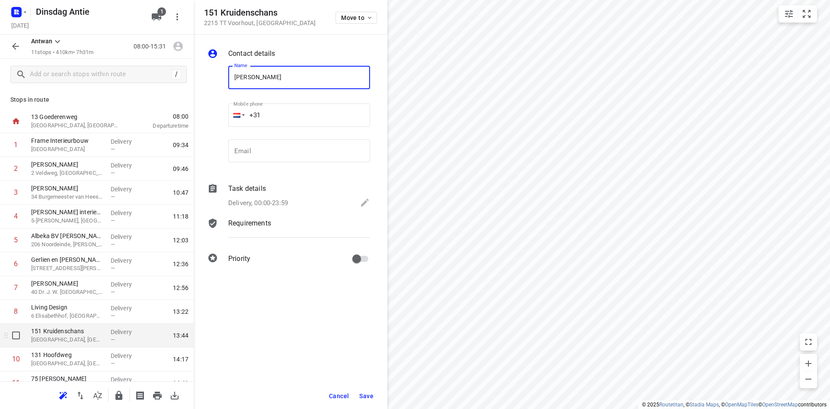
type input "[PERSON_NAME]"
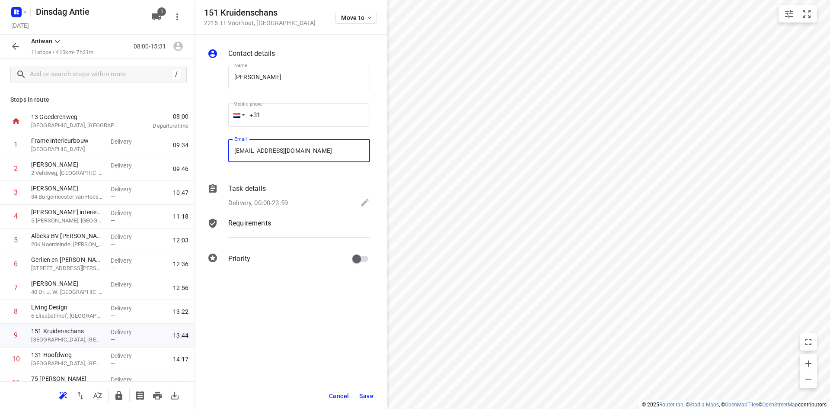
type input "[EMAIL_ADDRESS][DOMAIN_NAME]"
click at [363, 389] on button "Save" at bounding box center [366, 396] width 21 height 16
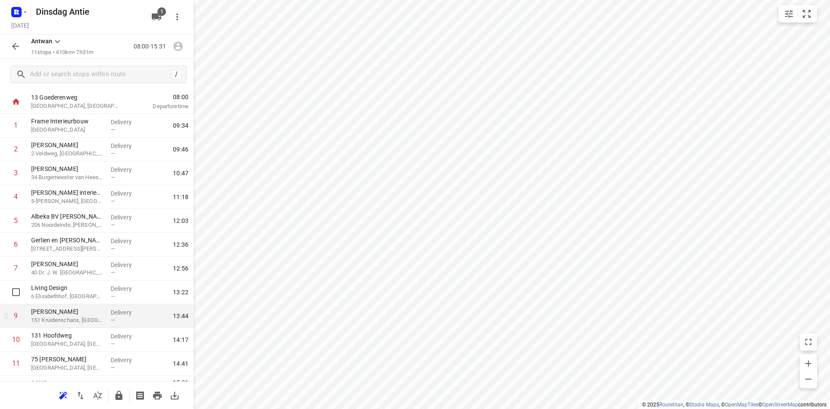
scroll to position [38, 0]
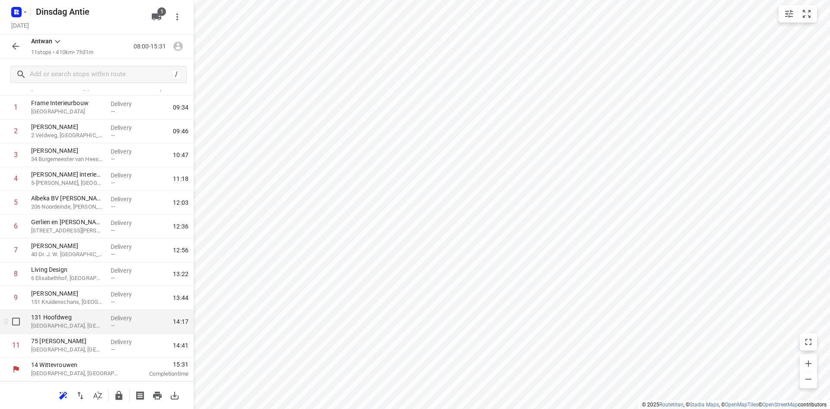
click at [98, 321] on p "131 Hoofdweg" at bounding box center [67, 317] width 73 height 9
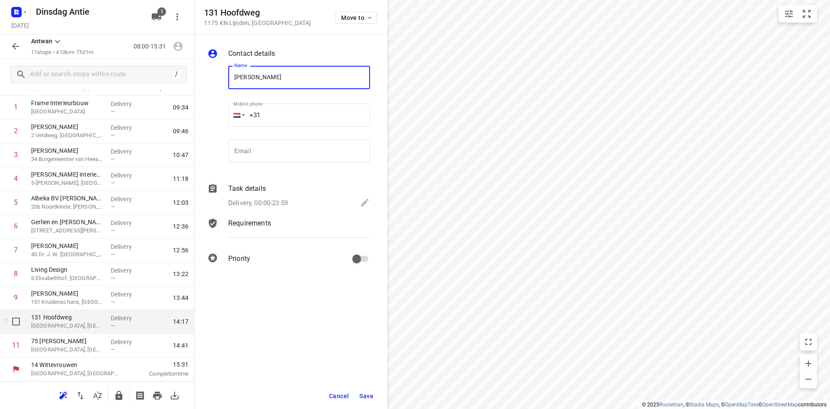
type input "[PERSON_NAME]"
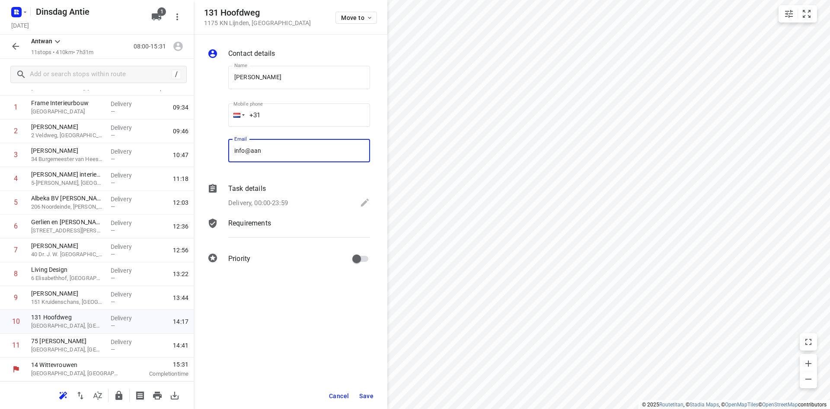
type input "[EMAIL_ADDRESS][DOMAIN_NAME]"
click at [370, 399] on span "Save" at bounding box center [366, 395] width 14 height 7
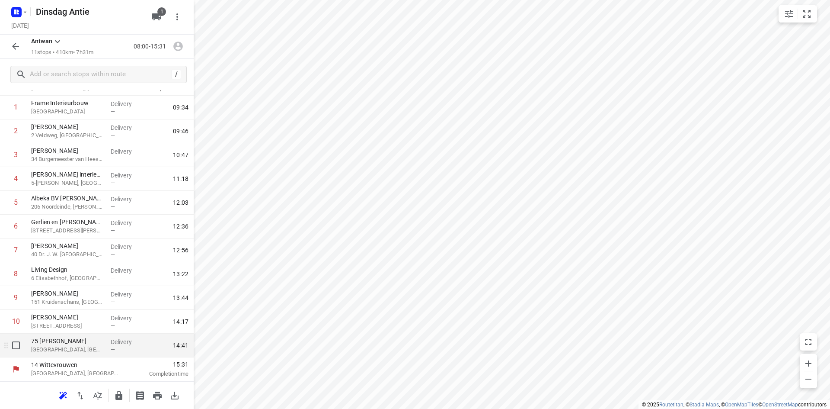
click at [111, 351] on span "—" at bounding box center [113, 349] width 4 height 6
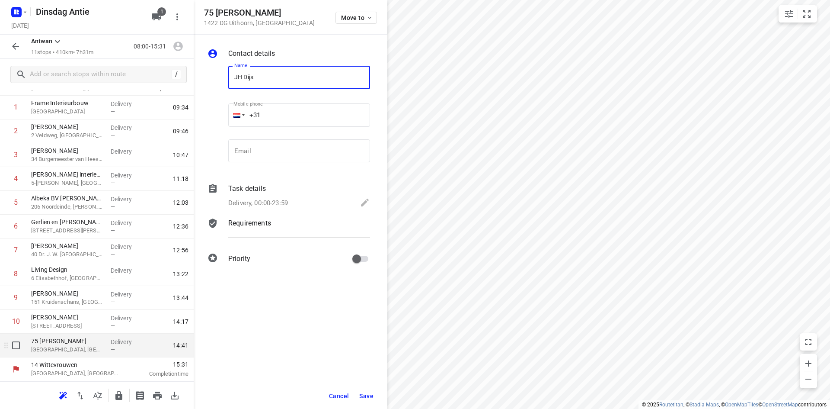
type input "[PERSON_NAME]"
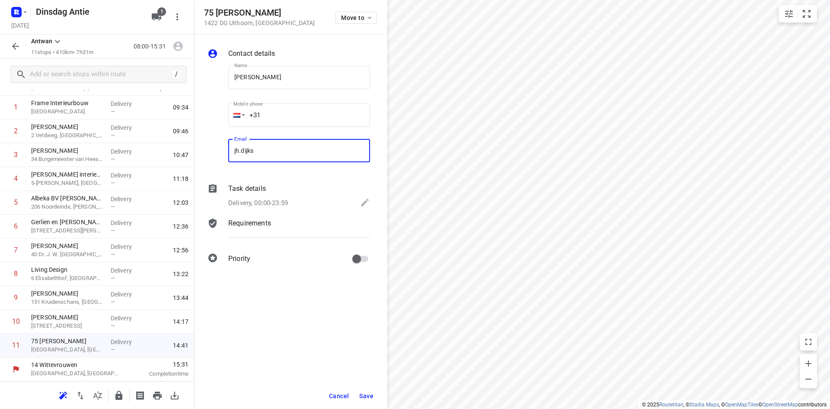
type input "[EMAIL_ADDRESS][DOMAIN_NAME]"
click at [371, 399] on button "Save" at bounding box center [366, 396] width 21 height 16
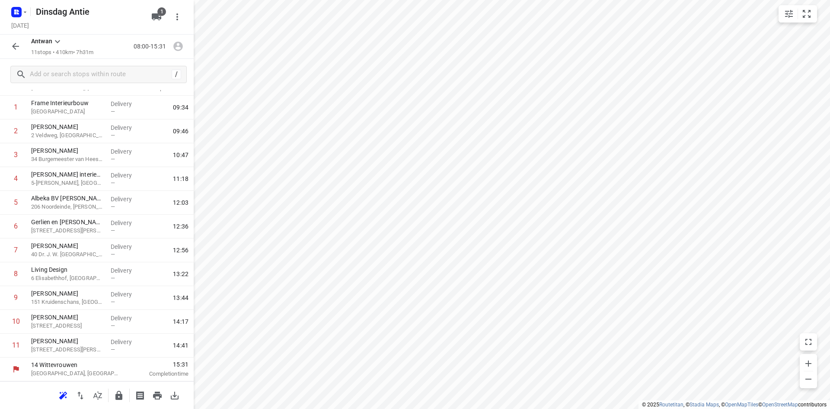
click at [15, 48] on icon "button" at bounding box center [15, 46] width 10 height 10
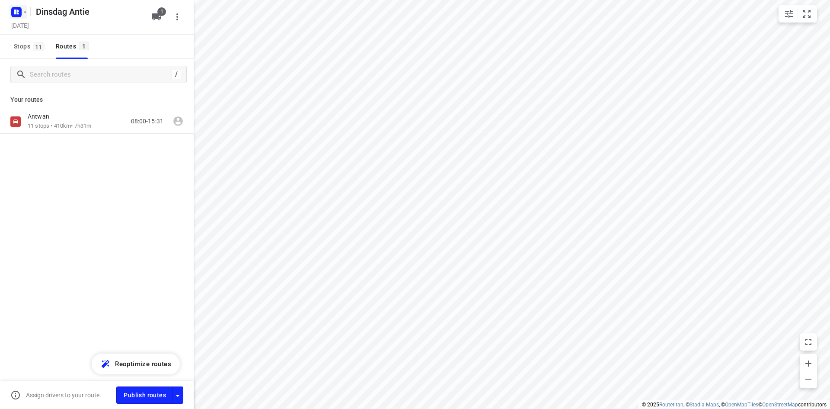
click at [20, 11] on rect "button" at bounding box center [16, 12] width 10 height 10
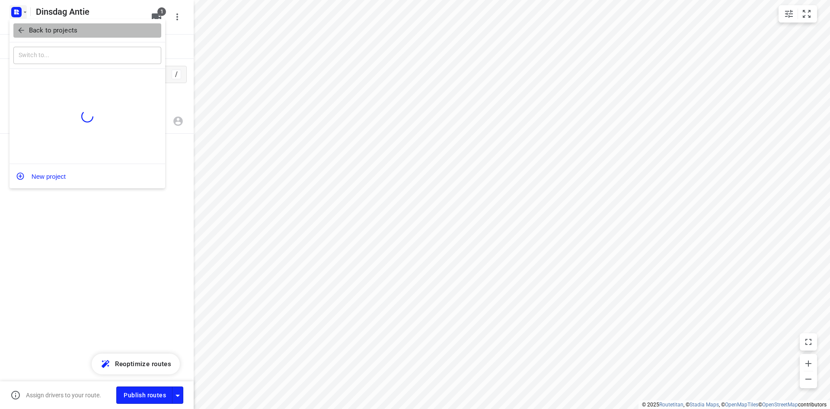
click at [42, 32] on p "Back to projects" at bounding box center [53, 31] width 48 height 10
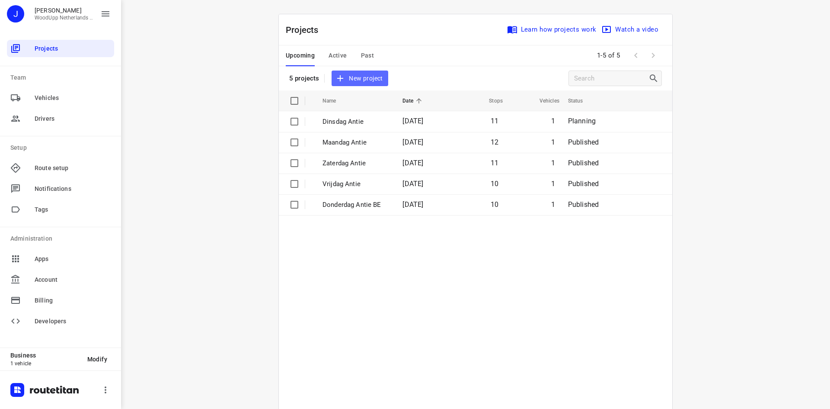
click at [355, 80] on span "New project" at bounding box center [360, 78] width 46 height 11
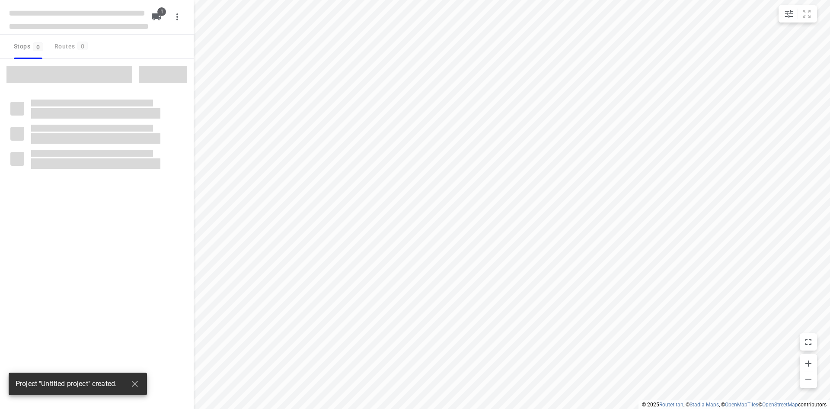
type input "distance"
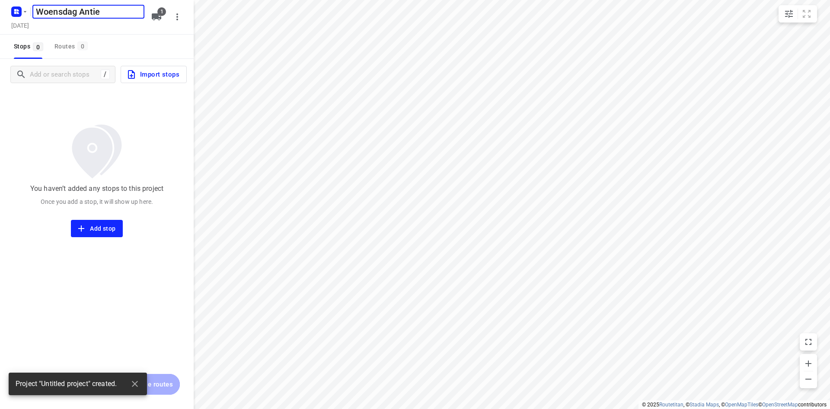
type input "Woensdag Antie"
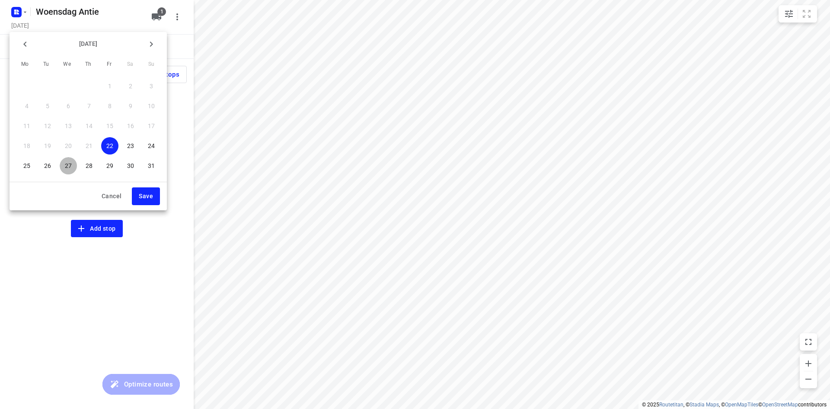
click at [70, 170] on button "27" at bounding box center [68, 165] width 17 height 17
click at [153, 194] on button "Save" at bounding box center [146, 196] width 28 height 18
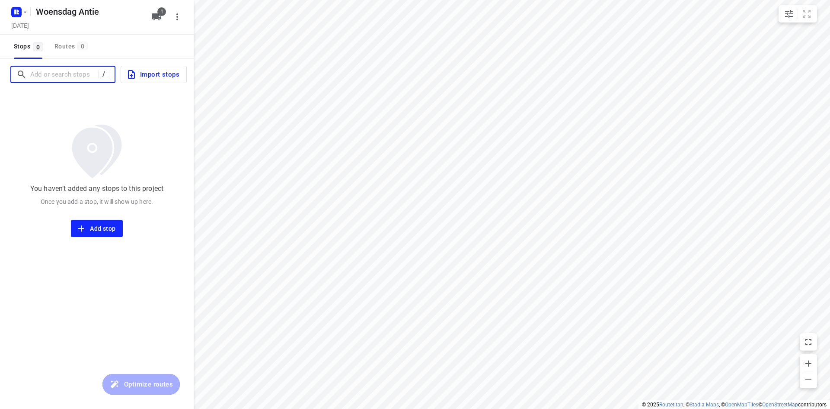
click at [48, 76] on input "Add or search stops" at bounding box center [64, 74] width 68 height 13
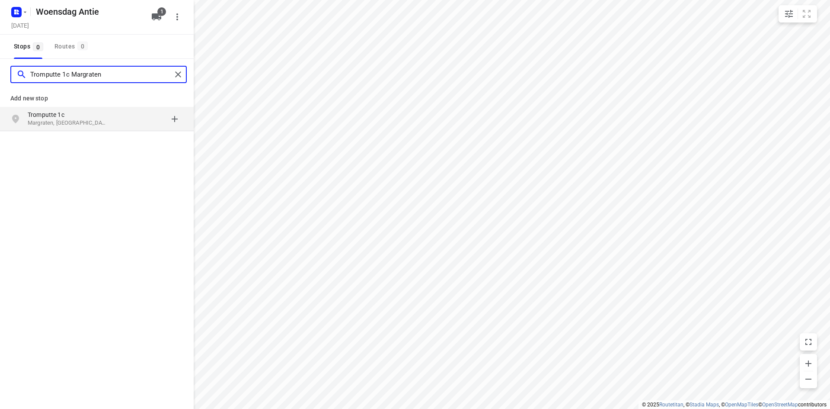
type input "Tromputte 1c Margraten"
click at [58, 119] on p "Margraten, [GEOGRAPHIC_DATA]" at bounding box center [68, 123] width 80 height 8
type input "evenkamp 45 [GEOGRAPHIC_DATA]"
click at [57, 120] on p "Roermond, [GEOGRAPHIC_DATA]" at bounding box center [68, 123] width 80 height 8
type input "[STREET_ADDRESS][PERSON_NAME] geleen"
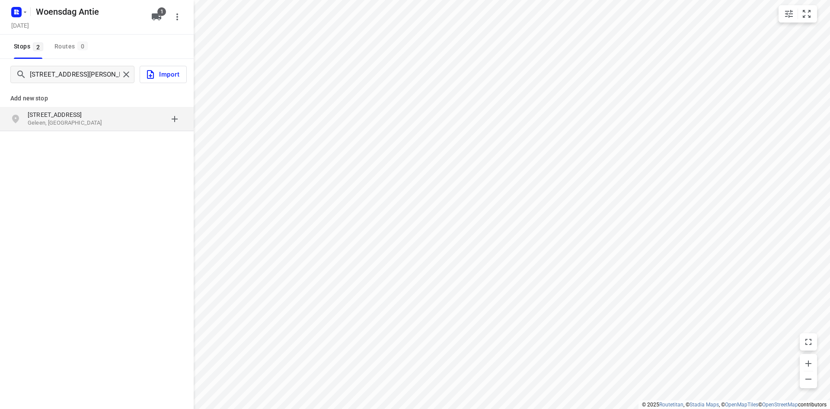
click at [69, 121] on p "Geleen, [GEOGRAPHIC_DATA]" at bounding box center [68, 123] width 80 height 8
type input "[GEOGRAPHIC_DATA]"
click at [74, 117] on p "Burgemeester Ramakersstraat" at bounding box center [68, 114] width 80 height 9
type input "[GEOGRAPHIC_DATA][PERSON_NAME]"
click at [75, 118] on p "[GEOGRAPHIC_DATA][PERSON_NAME]" at bounding box center [68, 114] width 80 height 9
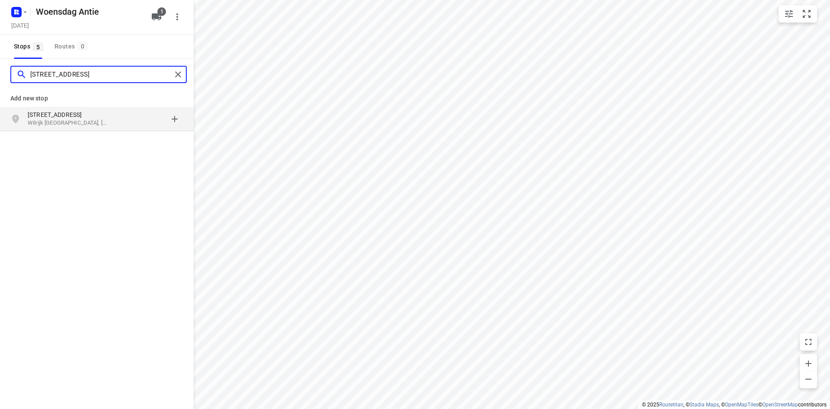
type input "[STREET_ADDRESS]"
click at [73, 119] on p "Wilrijk [GEOGRAPHIC_DATA], [GEOGRAPHIC_DATA]" at bounding box center [68, 123] width 80 height 8
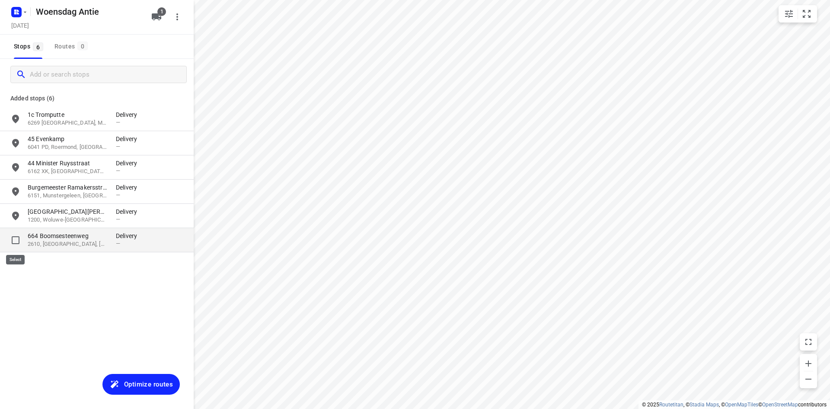
click at [18, 243] on input "grid" at bounding box center [15, 239] width 17 height 17
checkbox input "true"
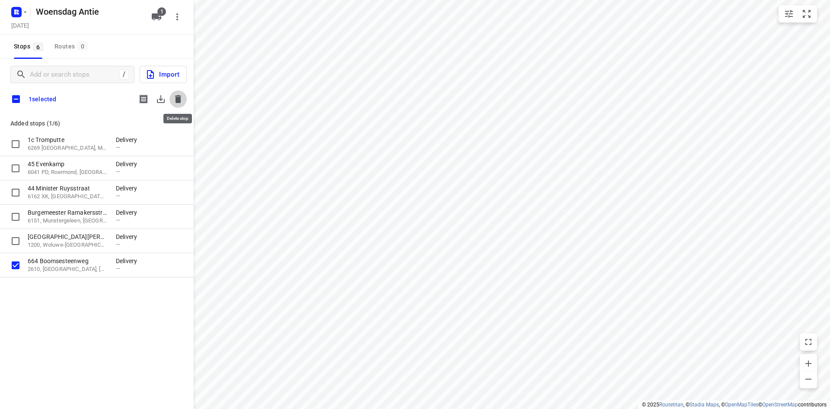
click at [177, 94] on icon "button" at bounding box center [178, 99] width 10 height 10
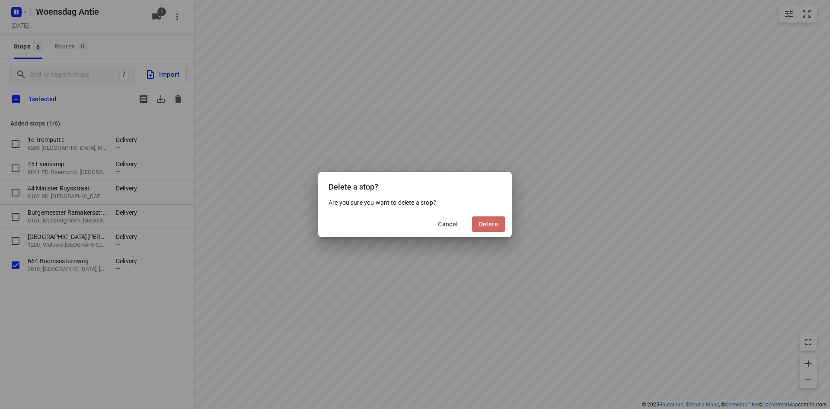
click at [482, 224] on span "Delete" at bounding box center [488, 223] width 19 height 7
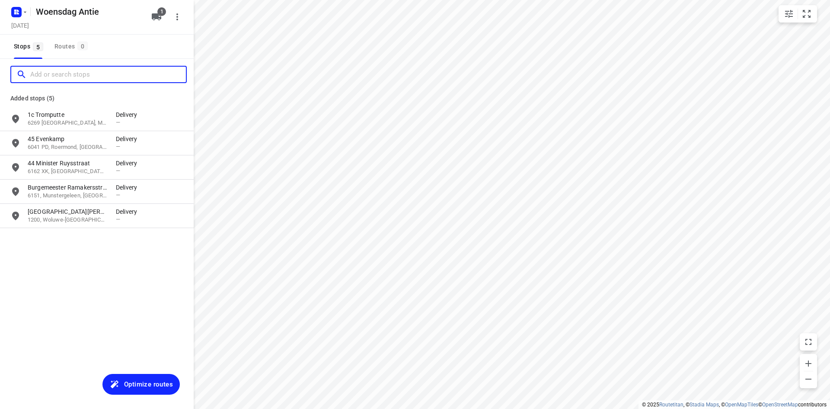
click at [59, 79] on input "Add or search stops" at bounding box center [108, 74] width 156 height 13
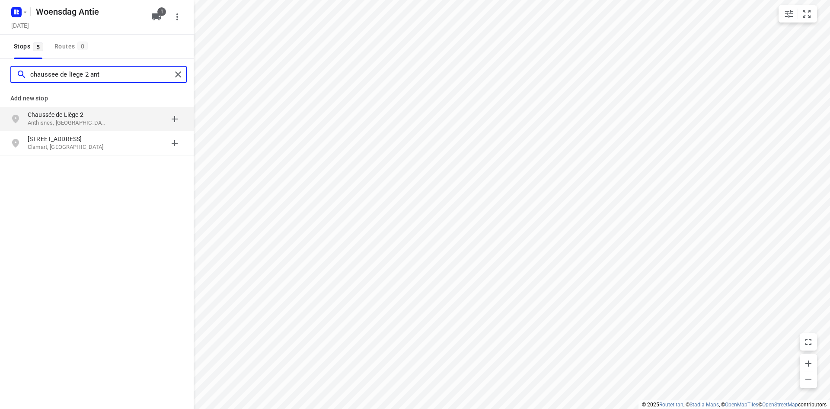
type input "chaussee de liege 2 ant"
click at [65, 114] on p "Chaussée de Liège 2" at bounding box center [68, 114] width 80 height 9
type input "[STREET_ADDRESS]"
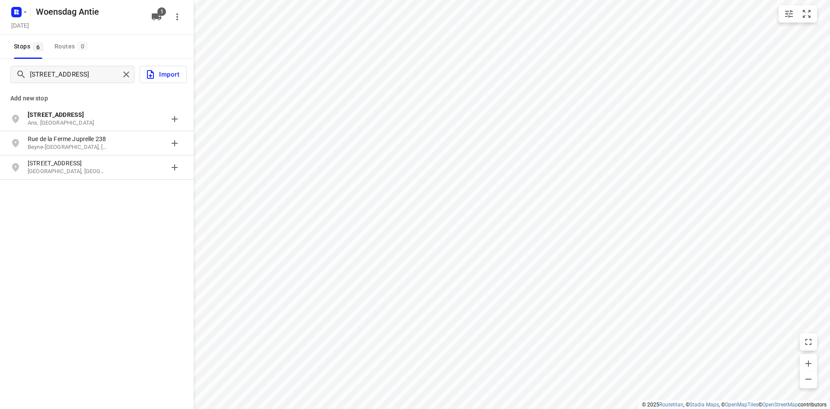
click at [69, 124] on p "Ans, [GEOGRAPHIC_DATA]" at bounding box center [68, 123] width 80 height 8
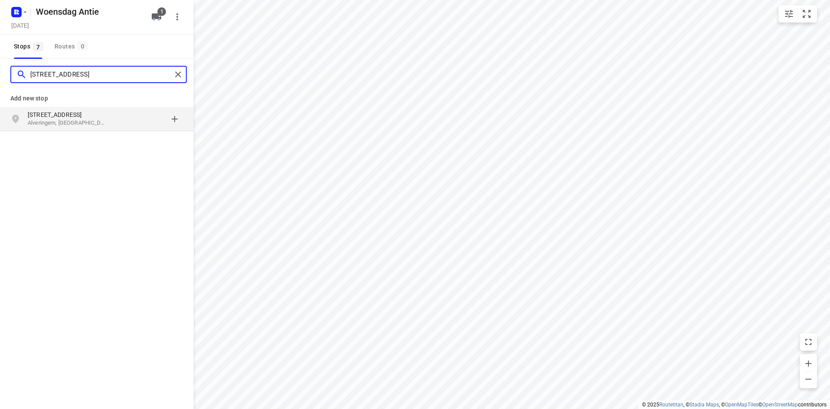
type input "[STREET_ADDRESS]"
click at [64, 118] on p "[STREET_ADDRESS]" at bounding box center [68, 114] width 80 height 9
type input "[STREET_ADDRESS][PERSON_NAME]"
click at [63, 121] on p "[GEOGRAPHIC_DATA], [GEOGRAPHIC_DATA]" at bounding box center [68, 123] width 80 height 8
type input "steenbergstraat lennik"
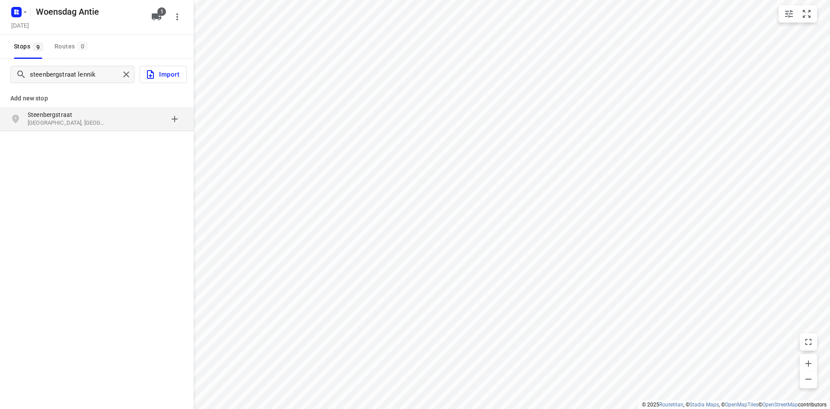
click at [67, 119] on p "[GEOGRAPHIC_DATA], [GEOGRAPHIC_DATA]" at bounding box center [68, 123] width 80 height 8
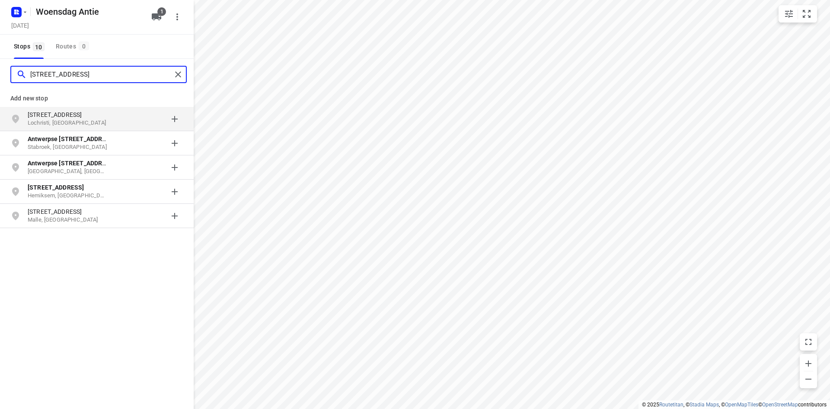
type input "[STREET_ADDRESS]"
click at [65, 111] on p "[STREET_ADDRESS]" at bounding box center [68, 114] width 80 height 9
type input "[STREET_ADDRESS]"
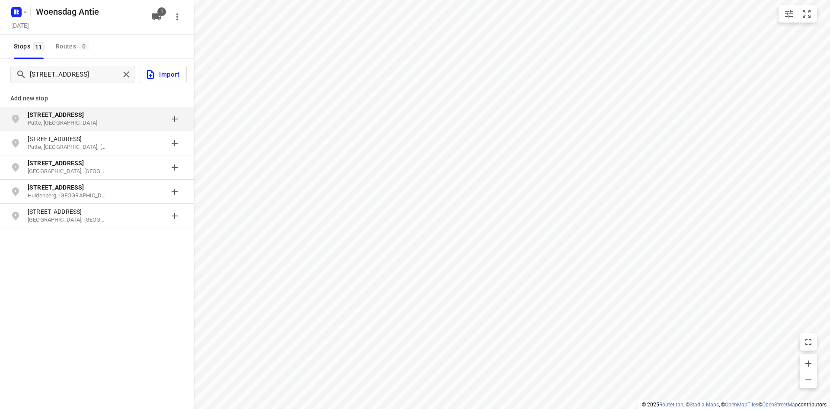
click at [71, 113] on b "[STREET_ADDRESS]" at bounding box center [56, 114] width 56 height 7
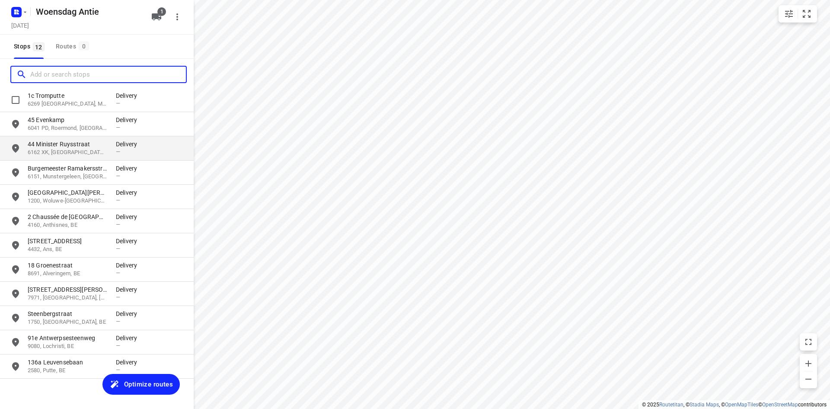
scroll to position [29, 0]
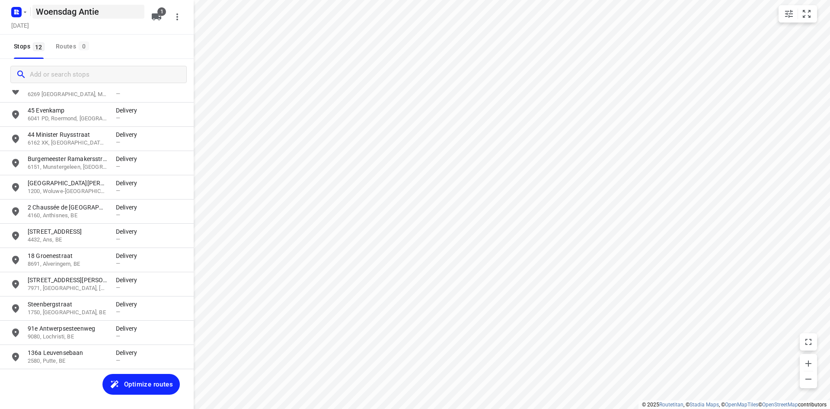
click at [82, 13] on h5 "Woensdag Antie" at bounding box center [88, 12] width 112 height 14
click at [76, 15] on input "Woensdag Antie" at bounding box center [88, 12] width 112 height 14
click at [125, 11] on input "Woensdag Antie" at bounding box center [88, 12] width 112 height 14
type input "Woensdag Antie BE NL"
click at [146, 51] on div "Stops 12 Routes 0" at bounding box center [97, 47] width 194 height 24
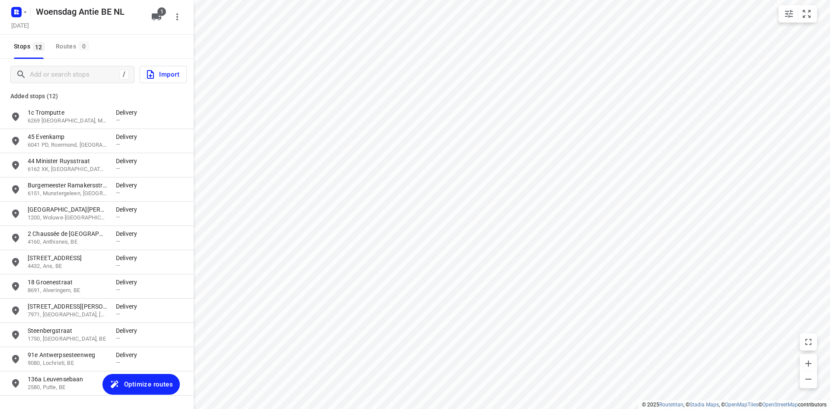
scroll to position [0, 0]
click at [152, 387] on span "Optimize routes" at bounding box center [148, 383] width 49 height 11
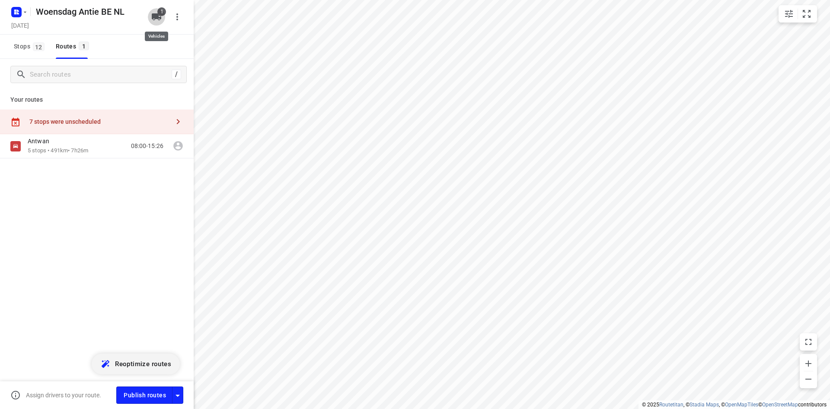
click at [152, 20] on icon "button" at bounding box center [156, 17] width 10 height 10
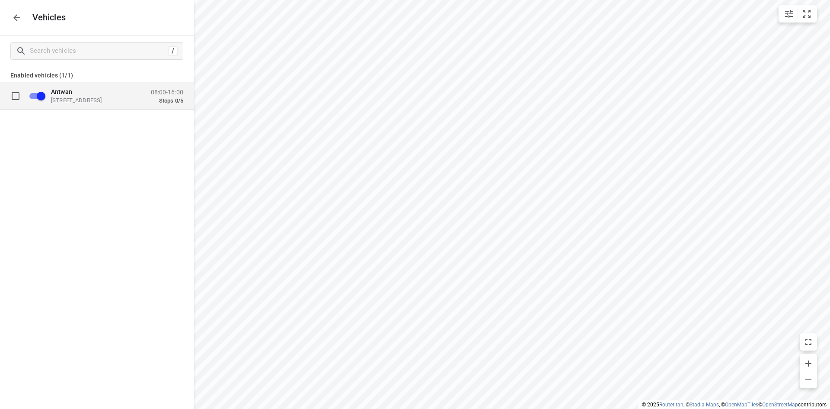
click at [141, 93] on div "Antwan [STREET_ADDRESS] 08:00-16:00 Stops 0/5" at bounding box center [114, 95] width 137 height 16
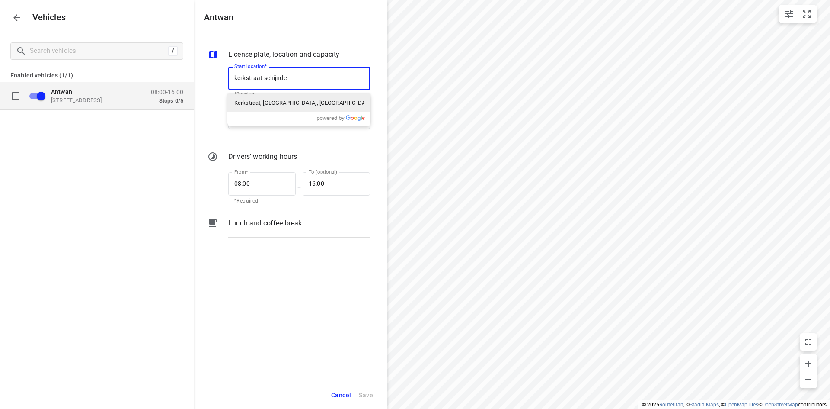
type input "kerkstraat schijndel"
type input "[STREET_ADDRESS]"
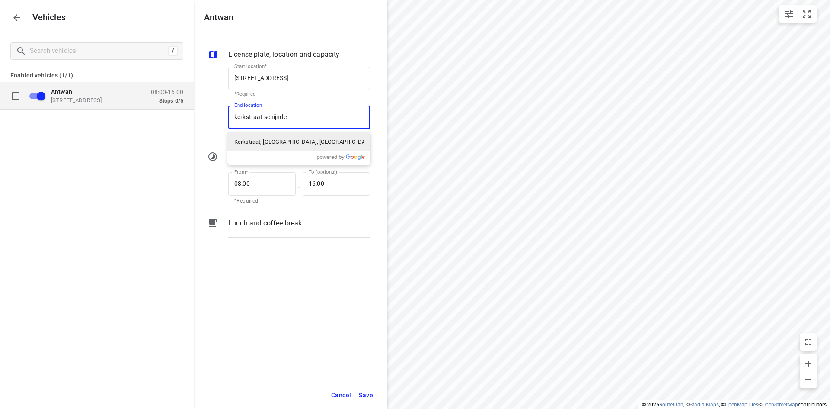
type input "kerkstraat schijndel"
type input "[STREET_ADDRESS]"
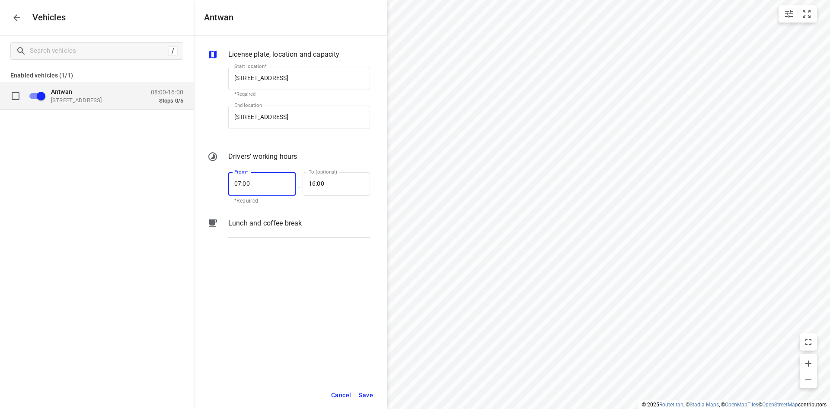
type input "07:00"
type input "0_:__"
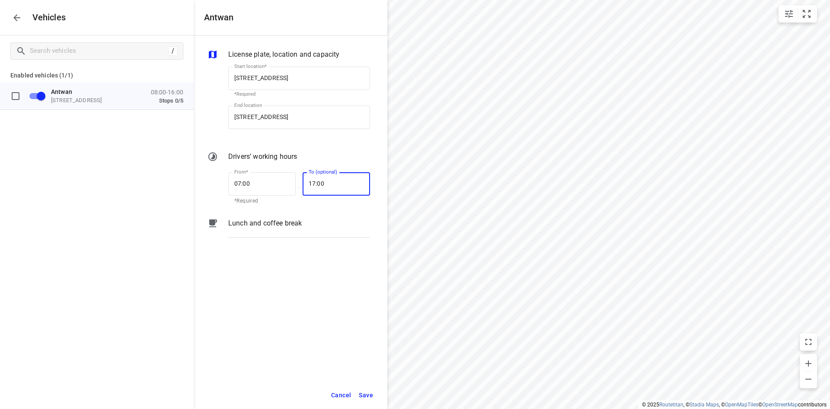
type input "17:00"
click at [376, 395] on button "Save" at bounding box center [366, 395] width 22 height 18
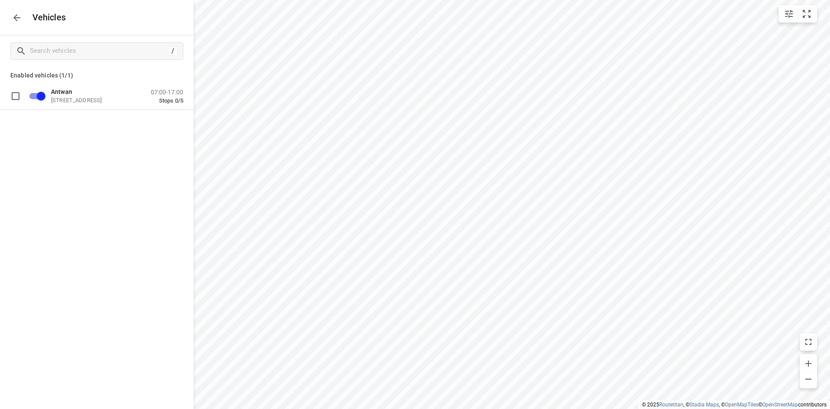
click at [81, 173] on div "/ Enabled vehicles (1/1) Antwan [STREET_ADDRESS] 07:00-17:00 Stops 0/5" at bounding box center [97, 239] width 194 height 409
click at [15, 22] on icon "button" at bounding box center [17, 18] width 10 height 10
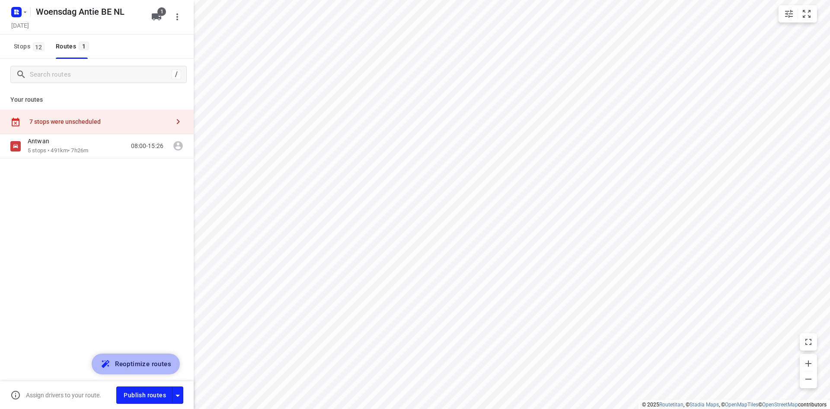
click at [131, 361] on span "Reoptimize routes" at bounding box center [143, 363] width 56 height 11
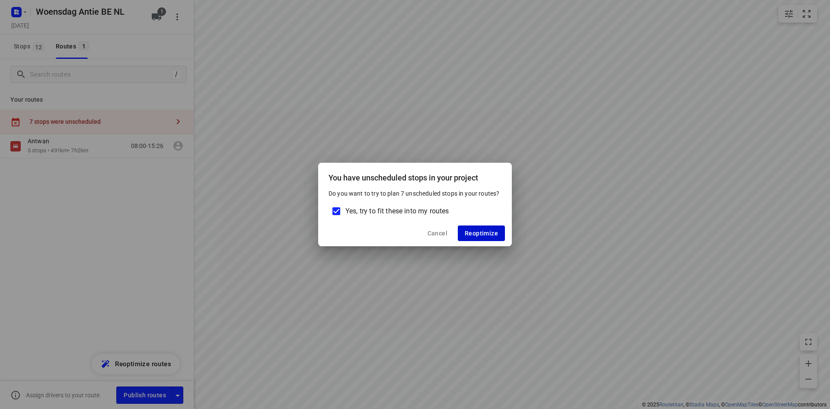
click at [487, 232] on span "Reoptimize" at bounding box center [481, 233] width 33 height 7
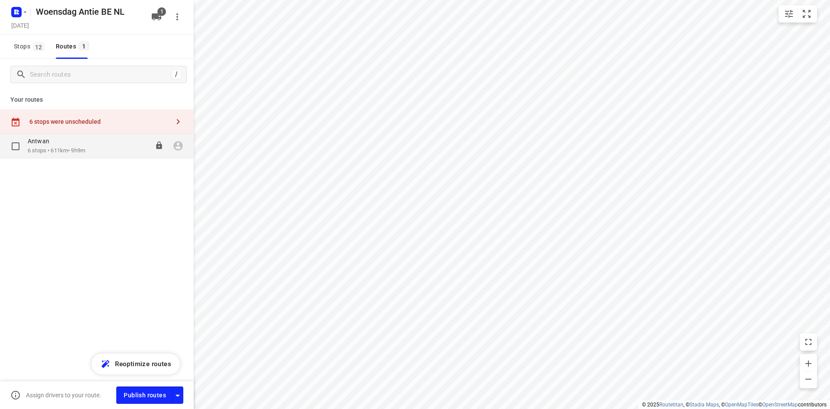
click at [80, 152] on p "6 stops • 611km • 9h9m" at bounding box center [56, 151] width 57 height 8
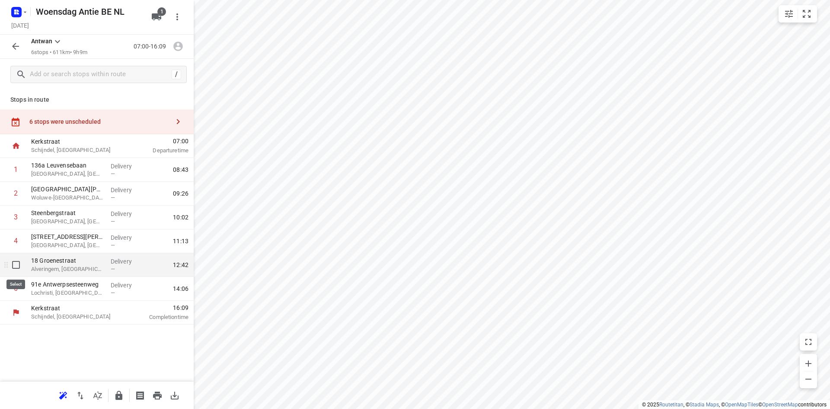
click at [17, 265] on input "checkbox" at bounding box center [15, 264] width 17 height 17
checkbox input "true"
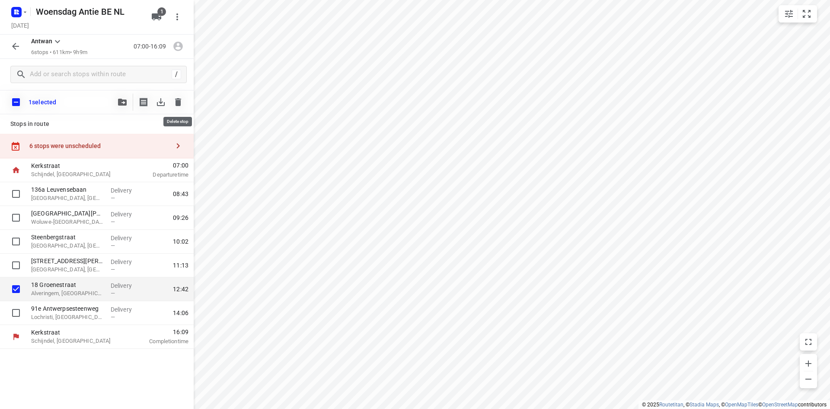
click at [178, 102] on icon "button" at bounding box center [178, 102] width 6 height 8
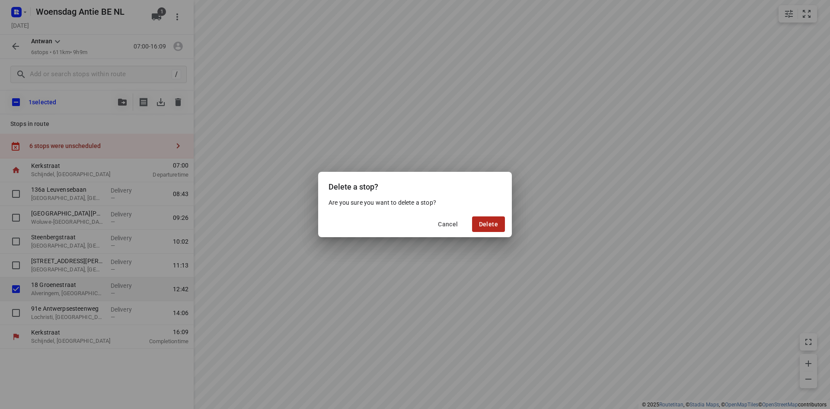
click at [489, 225] on span "Delete" at bounding box center [488, 223] width 19 height 7
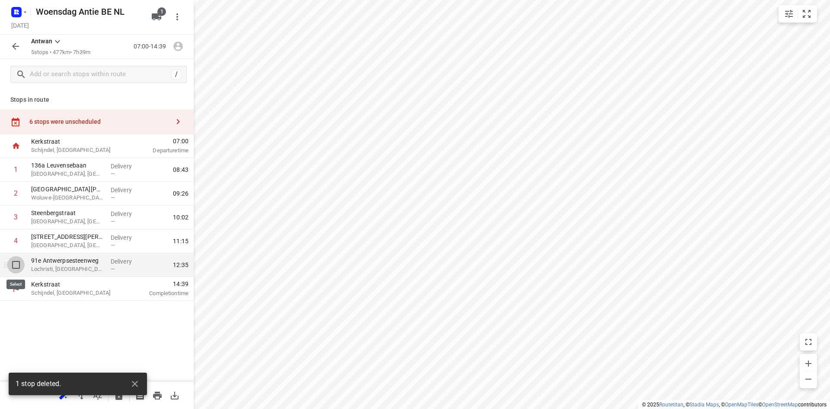
click at [19, 270] on input "checkbox" at bounding box center [15, 264] width 17 height 17
checkbox input "true"
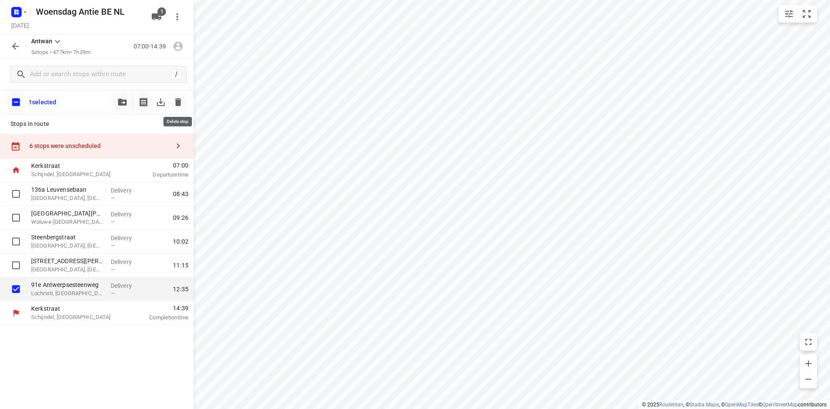
click at [177, 98] on icon "button" at bounding box center [178, 102] width 10 height 10
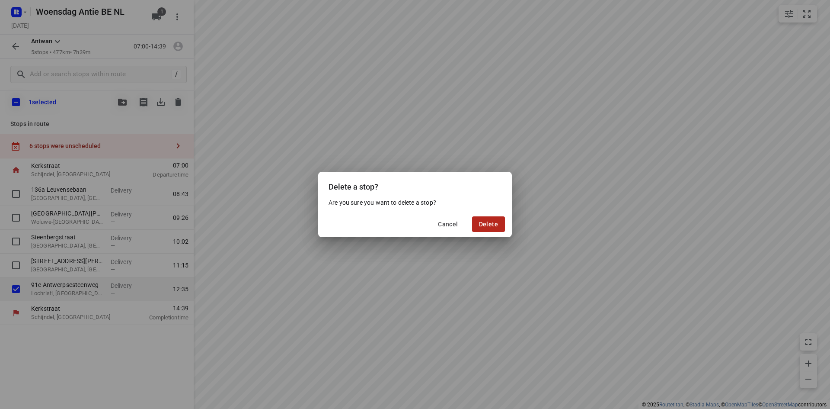
click at [486, 224] on span "Delete" at bounding box center [488, 223] width 19 height 7
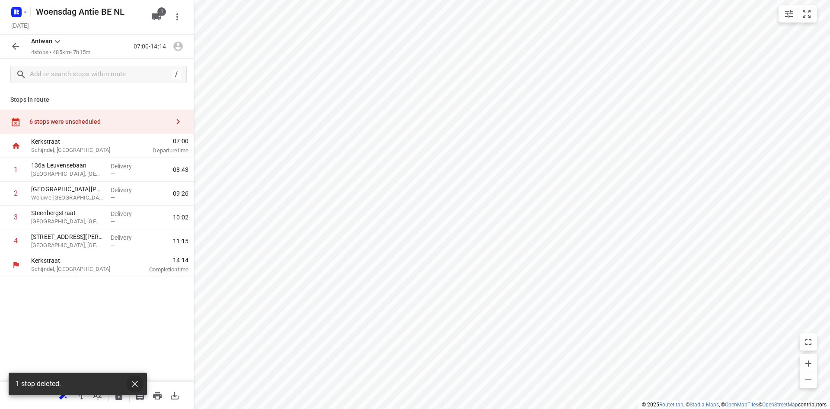
click at [138, 381] on icon "button" at bounding box center [135, 383] width 10 height 10
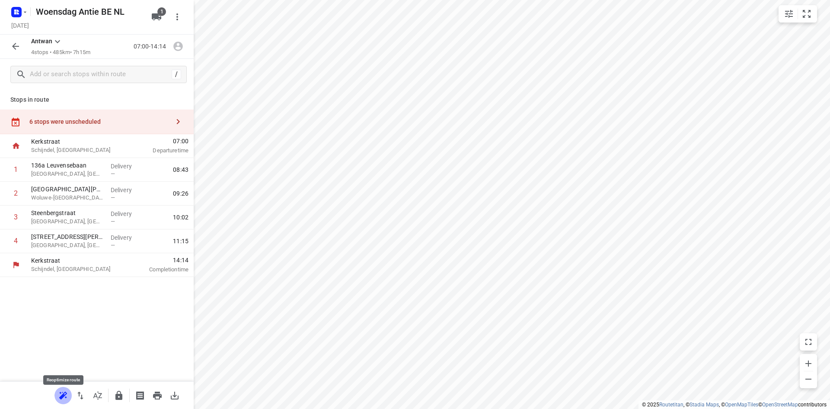
click at [61, 392] on icon "button" at bounding box center [63, 394] width 8 height 7
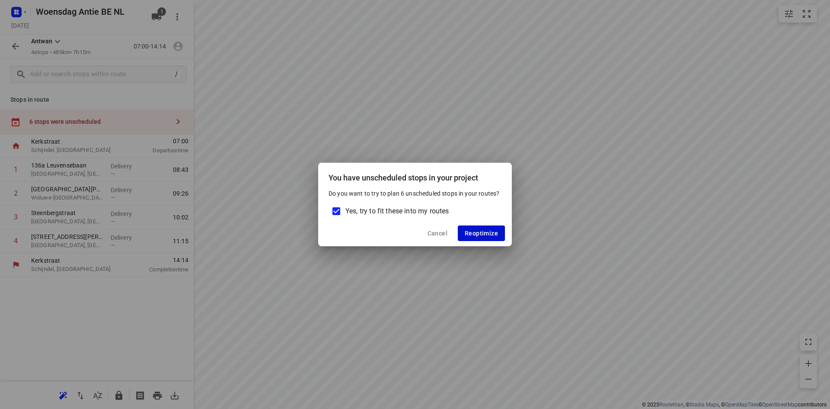
click at [485, 236] on span "Reoptimize" at bounding box center [481, 233] width 33 height 7
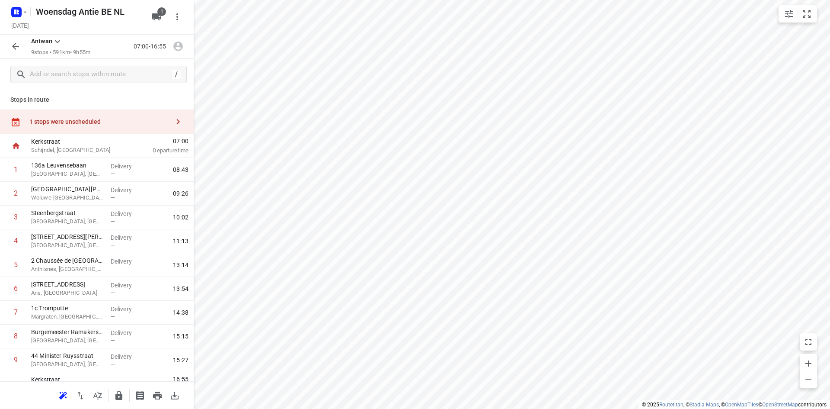
click at [115, 127] on div "1 stops were unscheduled" at bounding box center [97, 121] width 194 height 25
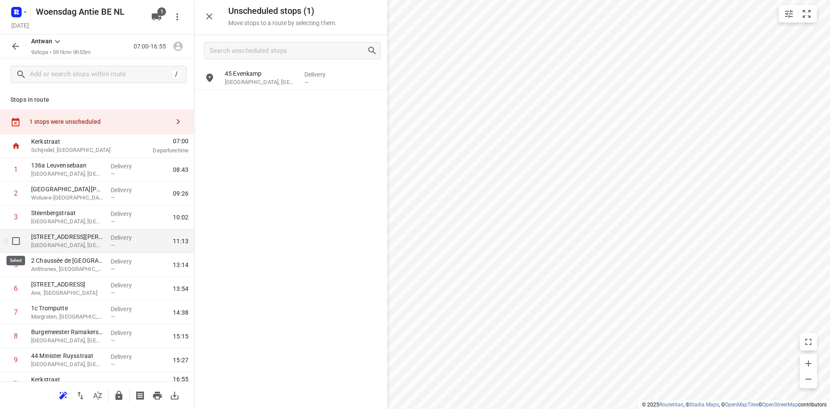
click at [16, 248] on input "checkbox" at bounding box center [15, 240] width 17 height 17
checkbox input "true"
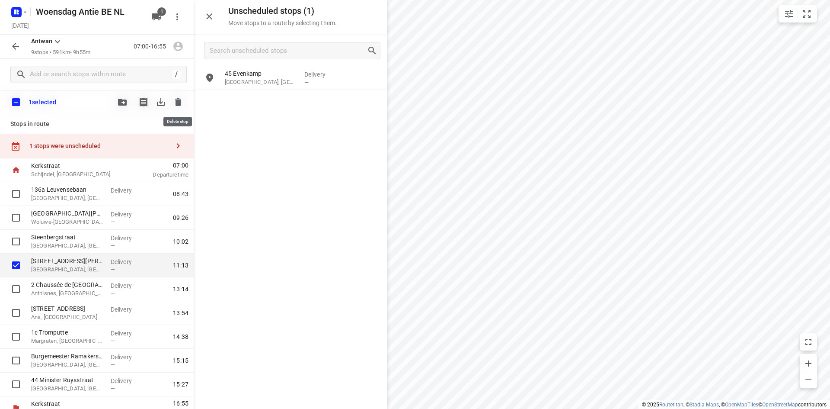
click at [178, 104] on icon "button" at bounding box center [178, 102] width 6 height 8
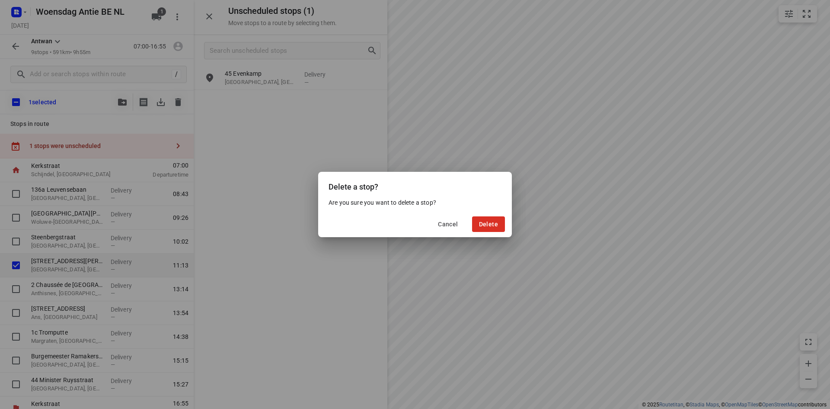
click at [501, 232] on div "Cancel Delete" at bounding box center [415, 224] width 194 height 26
click at [490, 223] on span "Delete" at bounding box center [488, 223] width 19 height 7
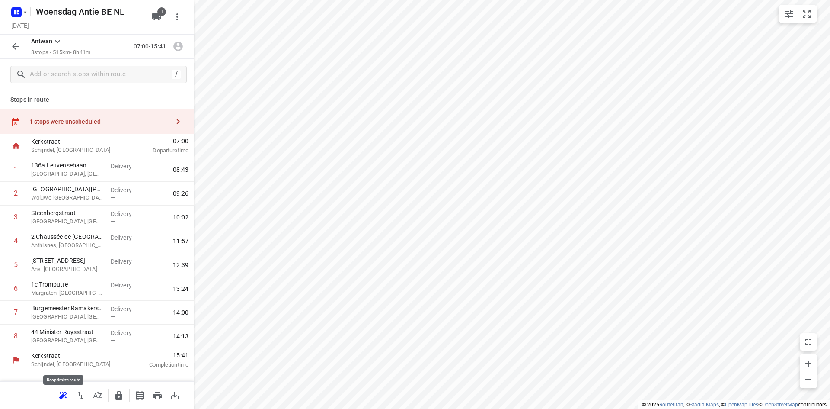
click at [59, 395] on icon "button" at bounding box center [63, 395] width 10 height 10
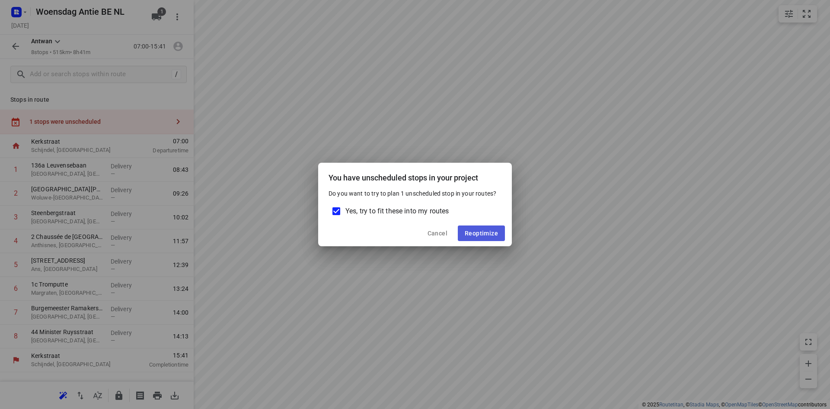
click at [488, 226] on button "Reoptimize" at bounding box center [481, 233] width 47 height 16
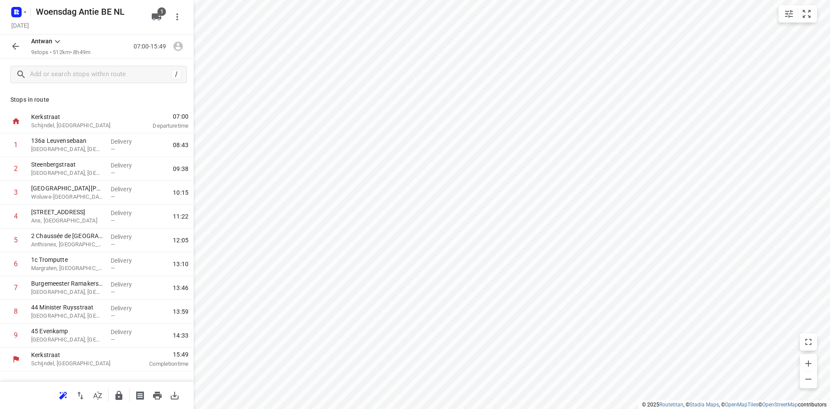
click at [93, 103] on p "Stops in route" at bounding box center [96, 99] width 173 height 9
click at [22, 43] on button "button" at bounding box center [15, 46] width 17 height 17
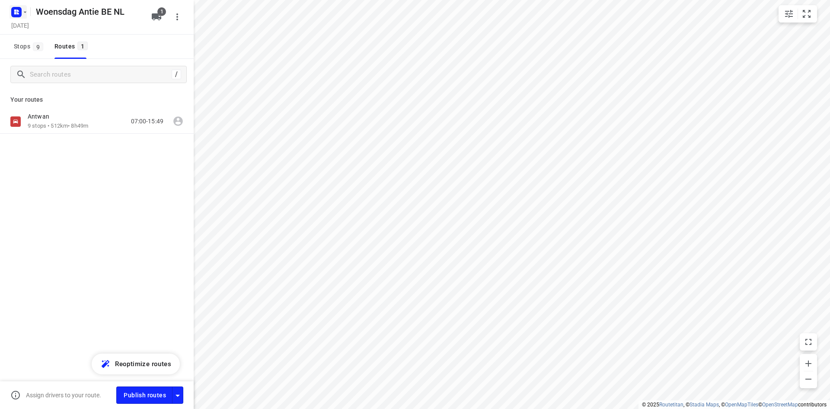
click at [20, 14] on rect "button" at bounding box center [16, 12] width 10 height 10
click at [29, 31] on p "Back to projects" at bounding box center [53, 31] width 48 height 10
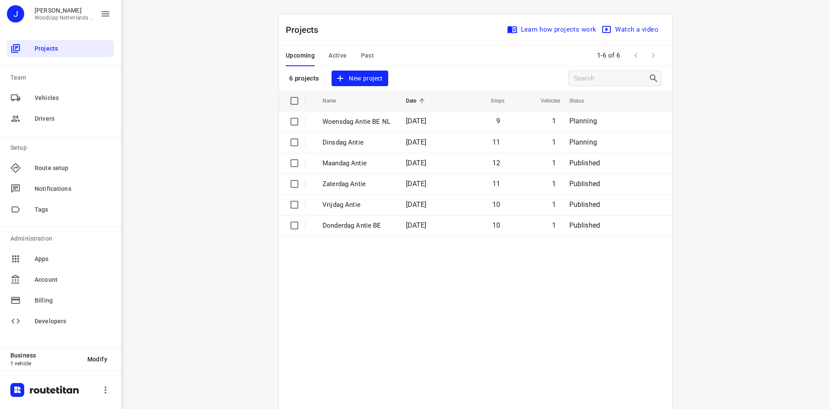
click at [747, 165] on div "i © 2025 Routetitan , © Stadia Maps , © OpenMapTiles © OpenStreetMap contributo…" at bounding box center [475, 204] width 709 height 409
click at [200, 132] on div "i © 2025 Routetitan , © Stadia Maps , © OpenMapTiles © OpenStreetMap contributo…" at bounding box center [475, 204] width 709 height 409
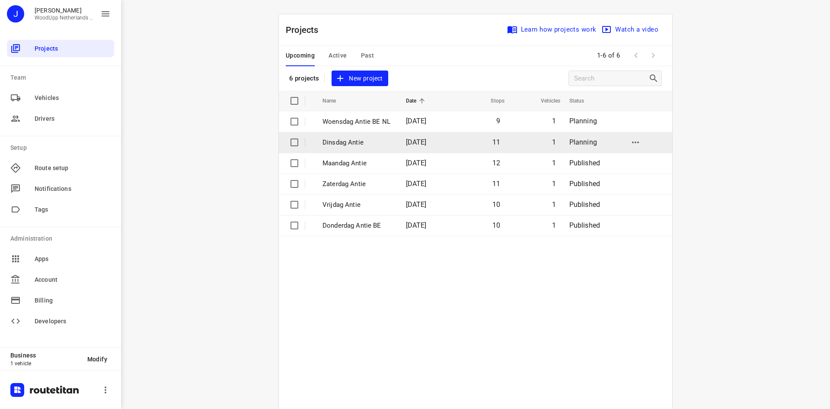
click at [357, 142] on p "Dinsdag Antie" at bounding box center [357, 142] width 70 height 10
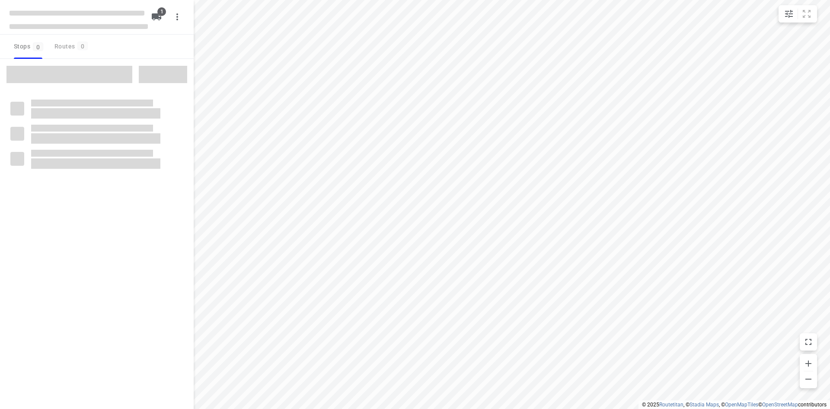
type input "distance"
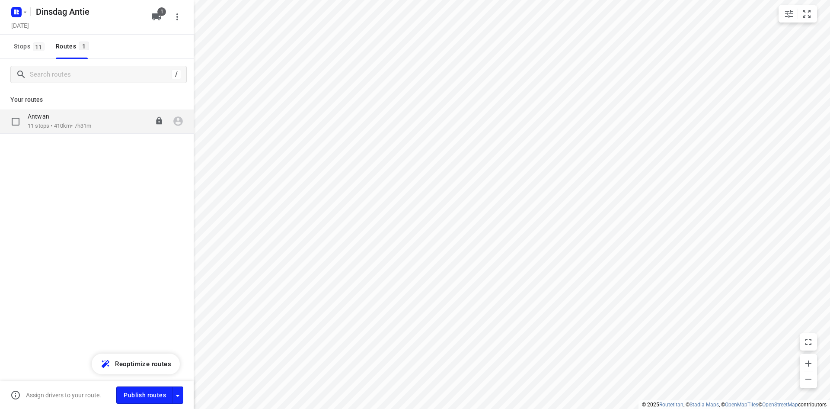
click at [86, 118] on div "Antwan" at bounding box center [60, 117] width 64 height 10
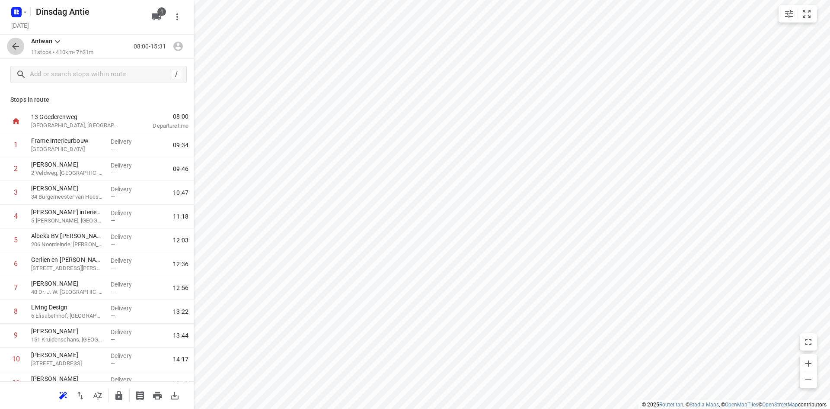
click at [11, 48] on icon "button" at bounding box center [15, 46] width 10 height 10
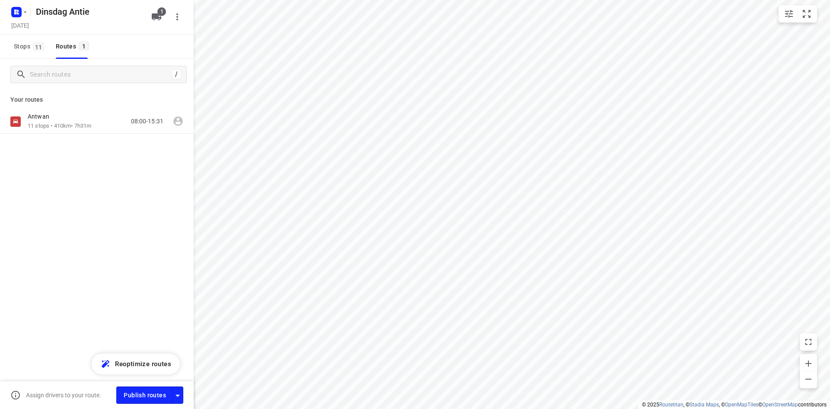
click at [54, 170] on div "Antwan 11 stops • 410km • 7h31m 08:00-15:31" at bounding box center [97, 151] width 194 height 85
click at [97, 131] on div "Antwan 11 stops • 410km • 7h31m 08:00-15:31" at bounding box center [97, 121] width 194 height 24
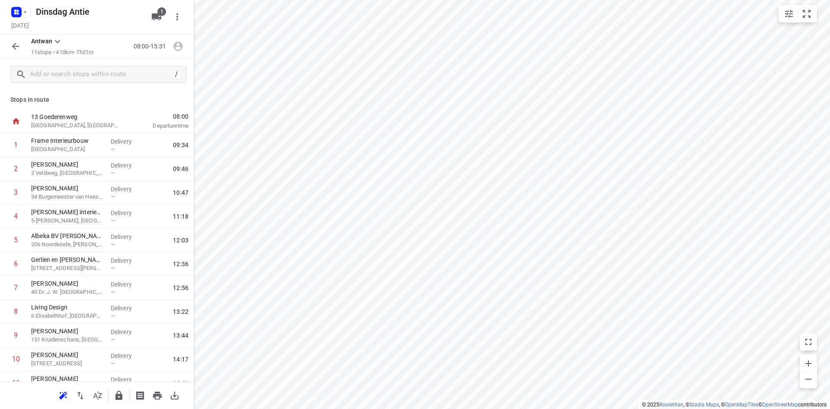
click at [16, 42] on icon "button" at bounding box center [15, 46] width 10 height 10
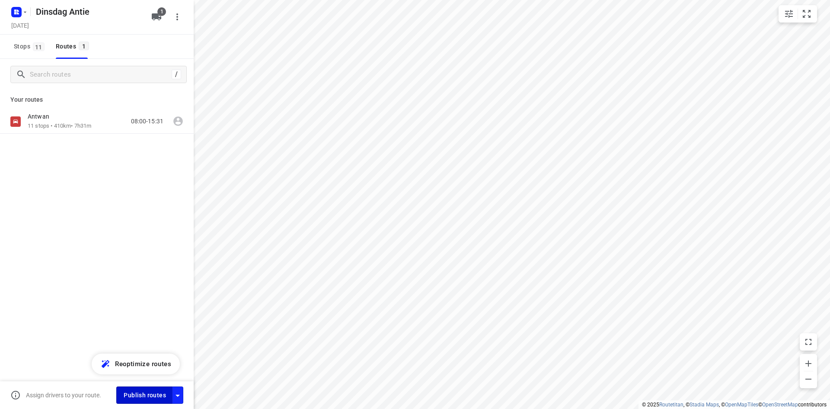
click at [147, 397] on span "Publish routes" at bounding box center [145, 394] width 42 height 11
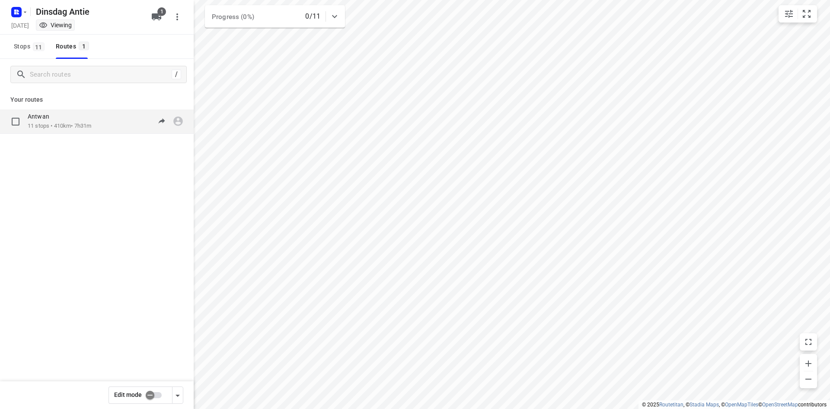
click at [111, 122] on div "Antwan 11 stops • 410km • 7h31m 08:00-15:31" at bounding box center [111, 121] width 166 height 18
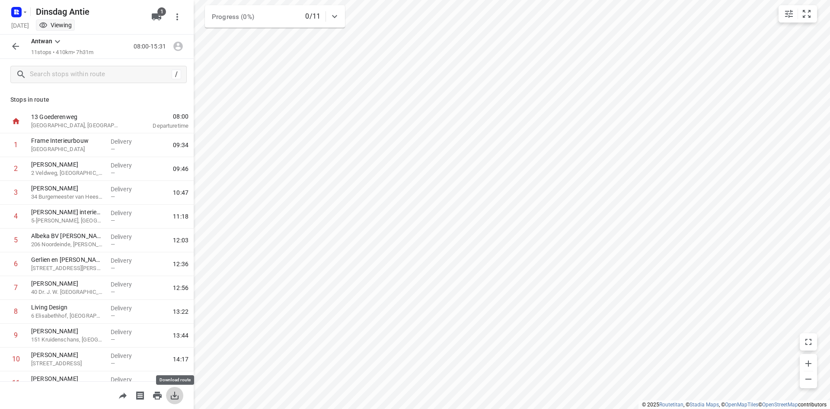
click at [176, 391] on icon "button" at bounding box center [174, 395] width 10 height 10
click at [18, 35] on div "Antwan 11 stops • 410km • 7h31m 08:00-15:31" at bounding box center [97, 47] width 194 height 24
click at [15, 44] on icon "button" at bounding box center [15, 46] width 10 height 10
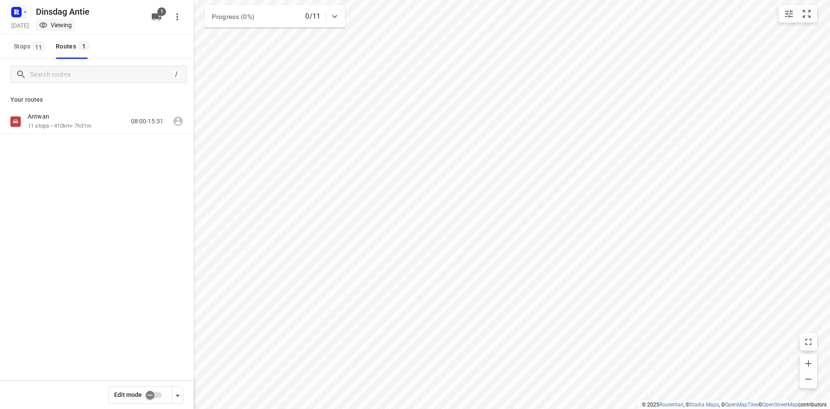
click at [21, 8] on rect "button" at bounding box center [16, 12] width 10 height 10
click at [30, 24] on button "Back to projects" at bounding box center [87, 30] width 148 height 14
